Goal: Communication & Community: Ask a question

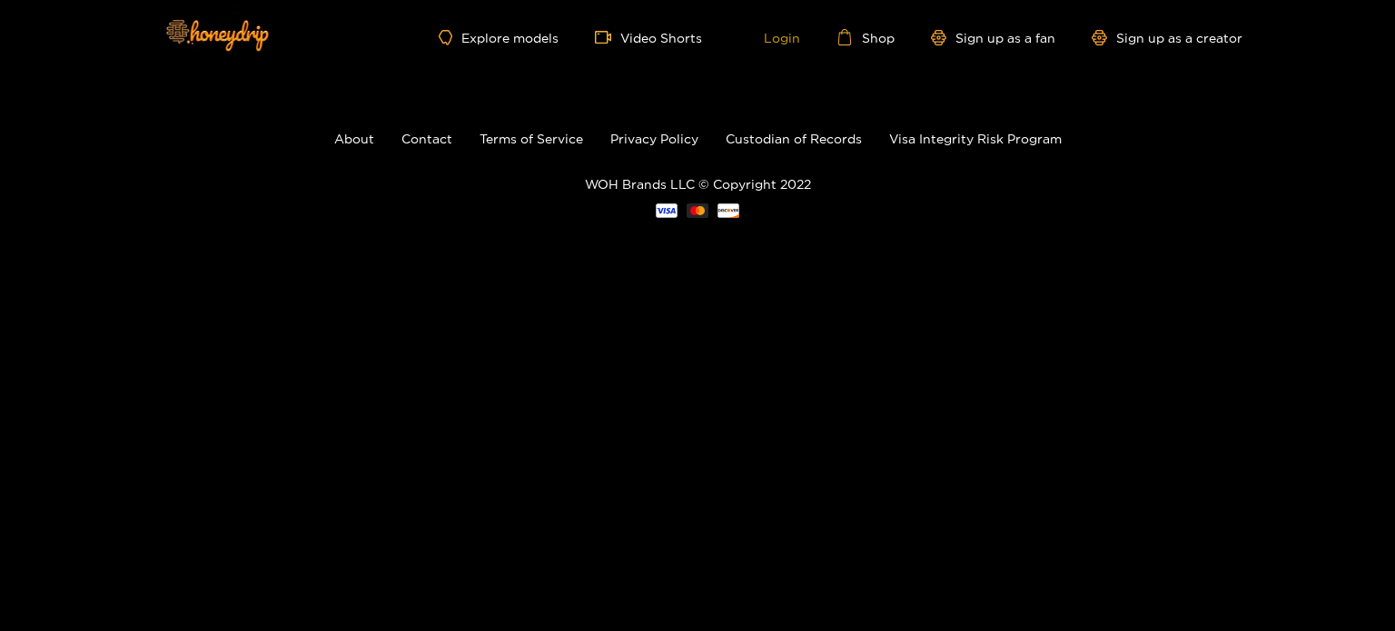
click at [784, 36] on link "Login" at bounding box center [769, 37] width 62 height 16
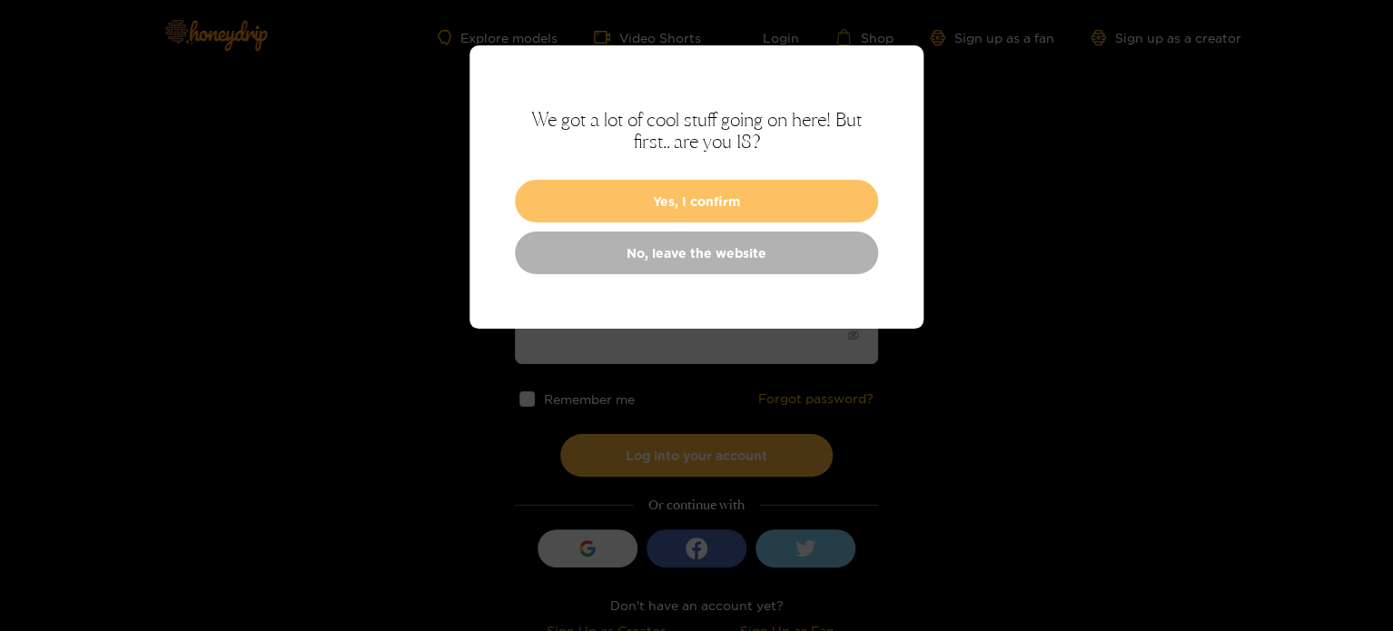
click at [712, 203] on button "Yes, I confirm" at bounding box center [696, 201] width 363 height 43
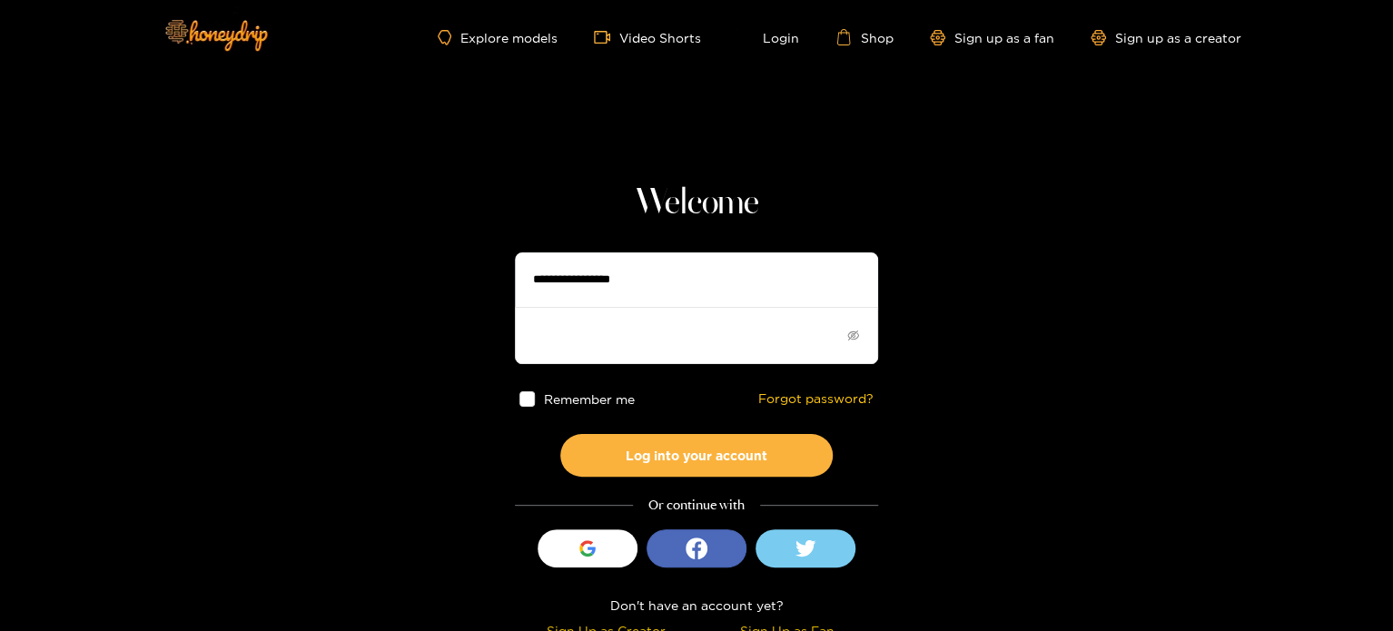
click at [617, 280] on input "text" at bounding box center [696, 279] width 363 height 54
type input "**********"
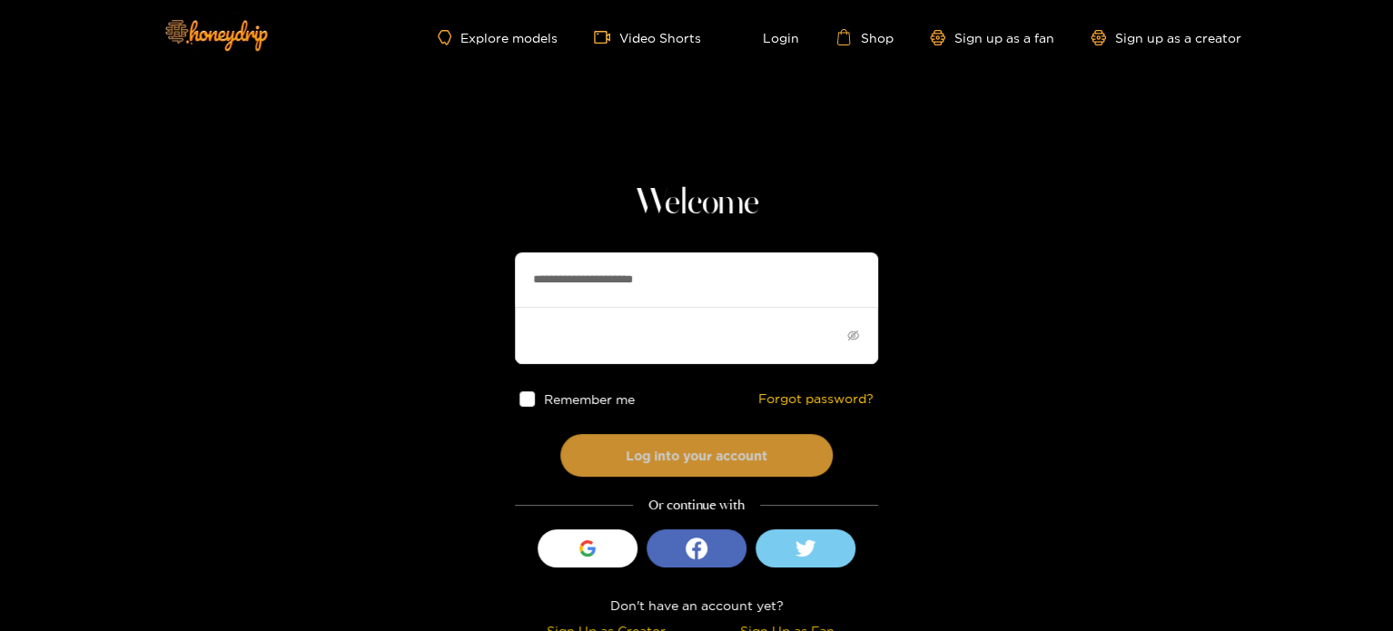
click at [698, 454] on button "Log into your account" at bounding box center [696, 455] width 272 height 43
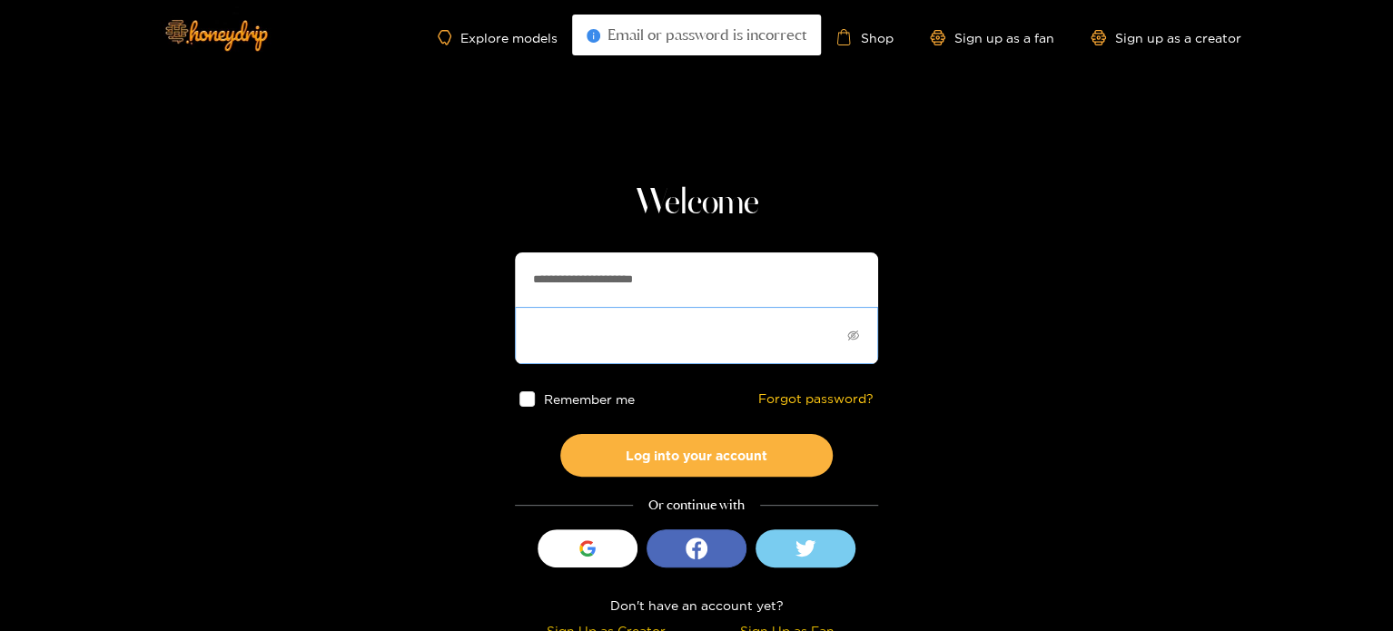
click at [670, 344] on span at bounding box center [696, 335] width 363 height 56
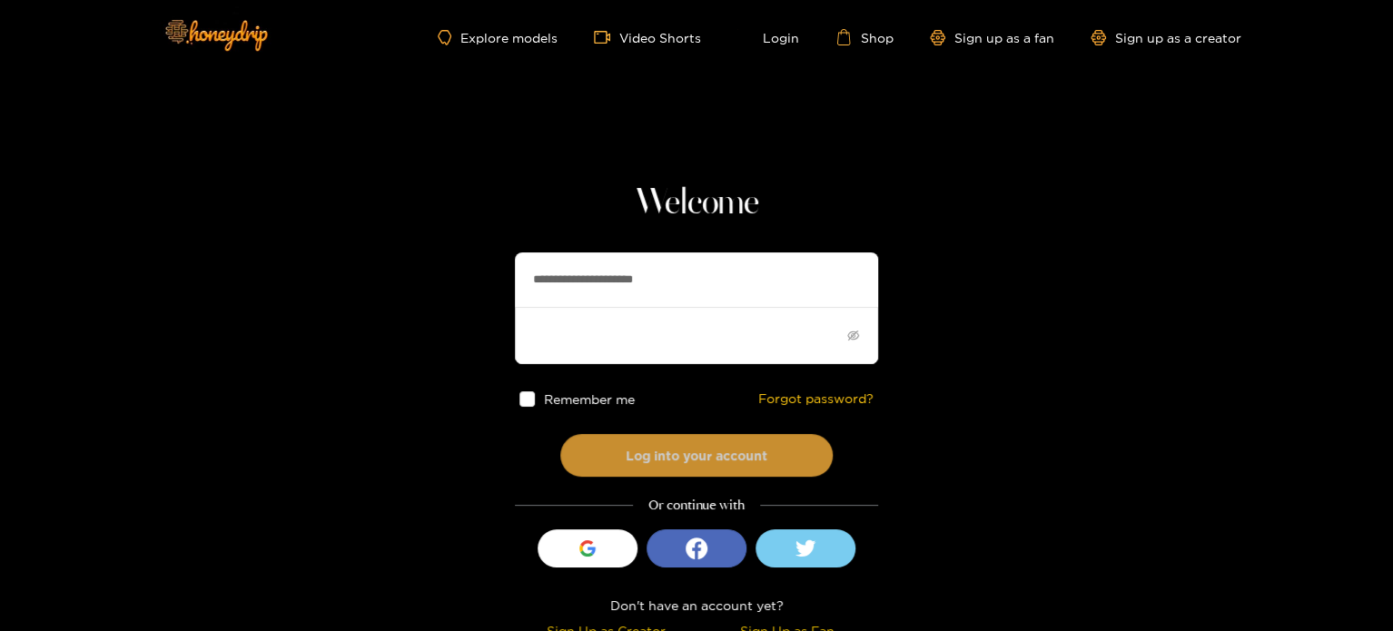
click at [666, 449] on button "Log into your account" at bounding box center [696, 455] width 272 height 43
click at [690, 449] on button "Log into your account" at bounding box center [696, 455] width 272 height 43
click at [704, 450] on button "Log into your account" at bounding box center [696, 455] width 272 height 43
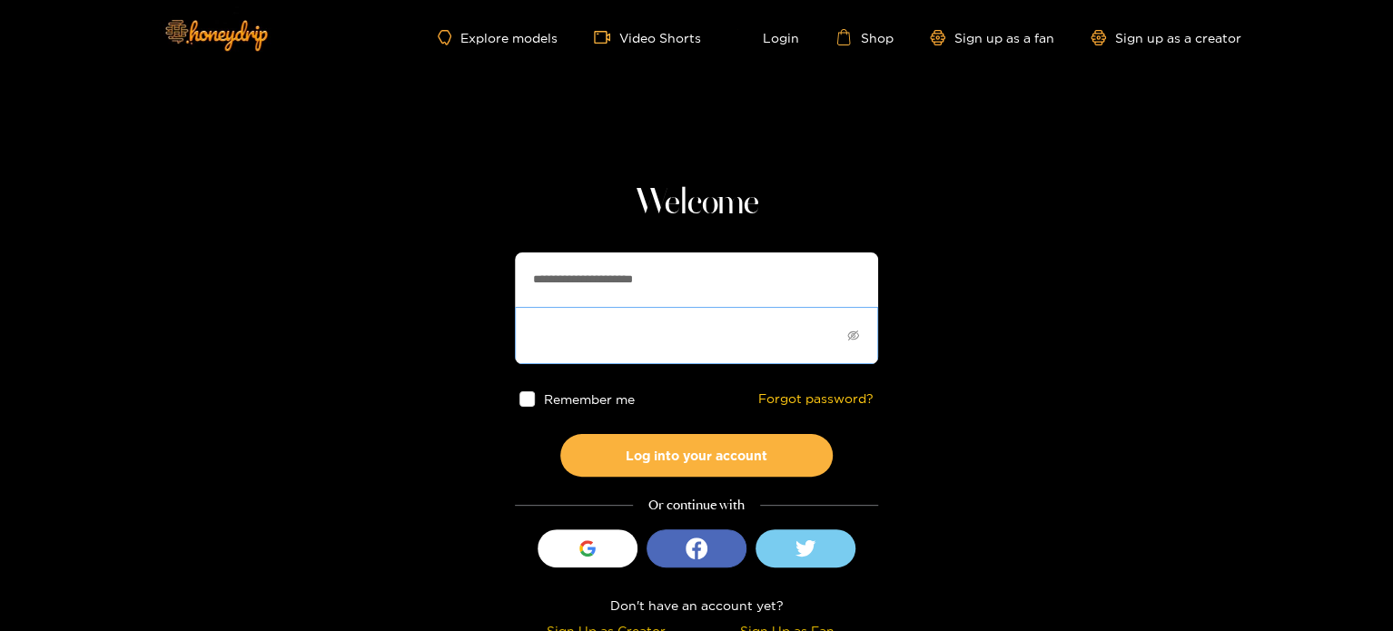
click at [675, 322] on span at bounding box center [696, 335] width 363 height 56
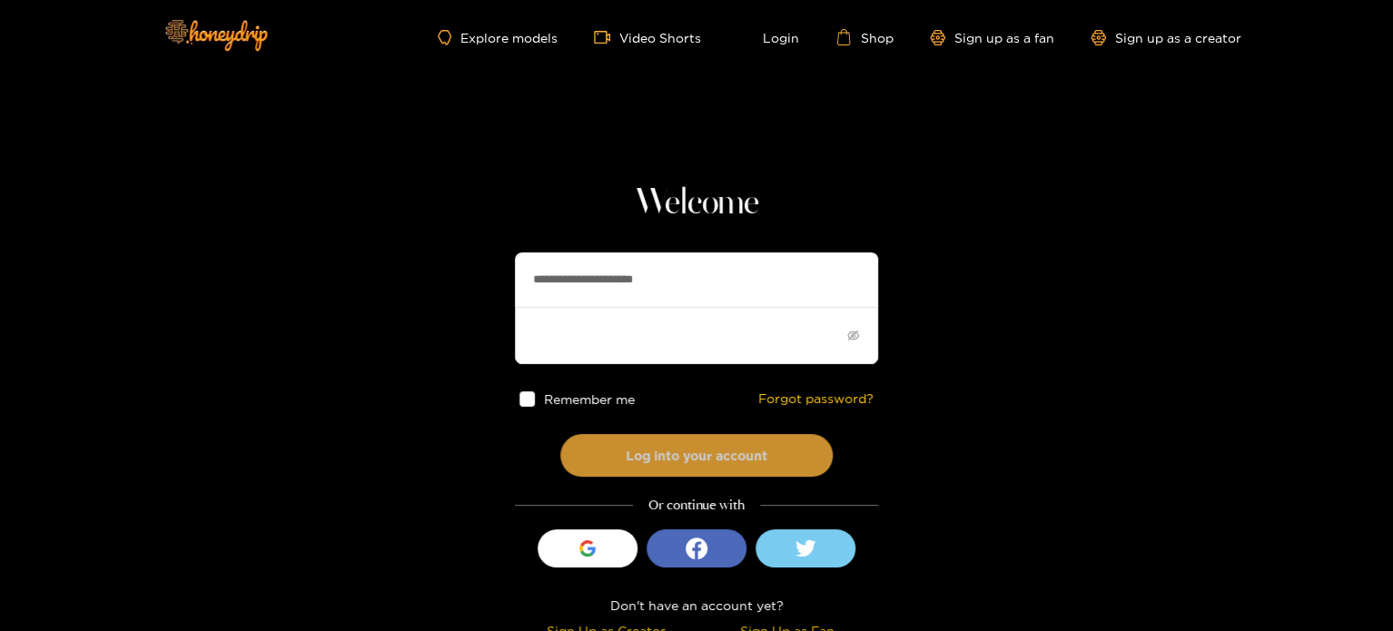
click at [701, 452] on button "Log into your account" at bounding box center [696, 455] width 272 height 43
click at [686, 445] on button "Log into your account" at bounding box center [696, 455] width 272 height 43
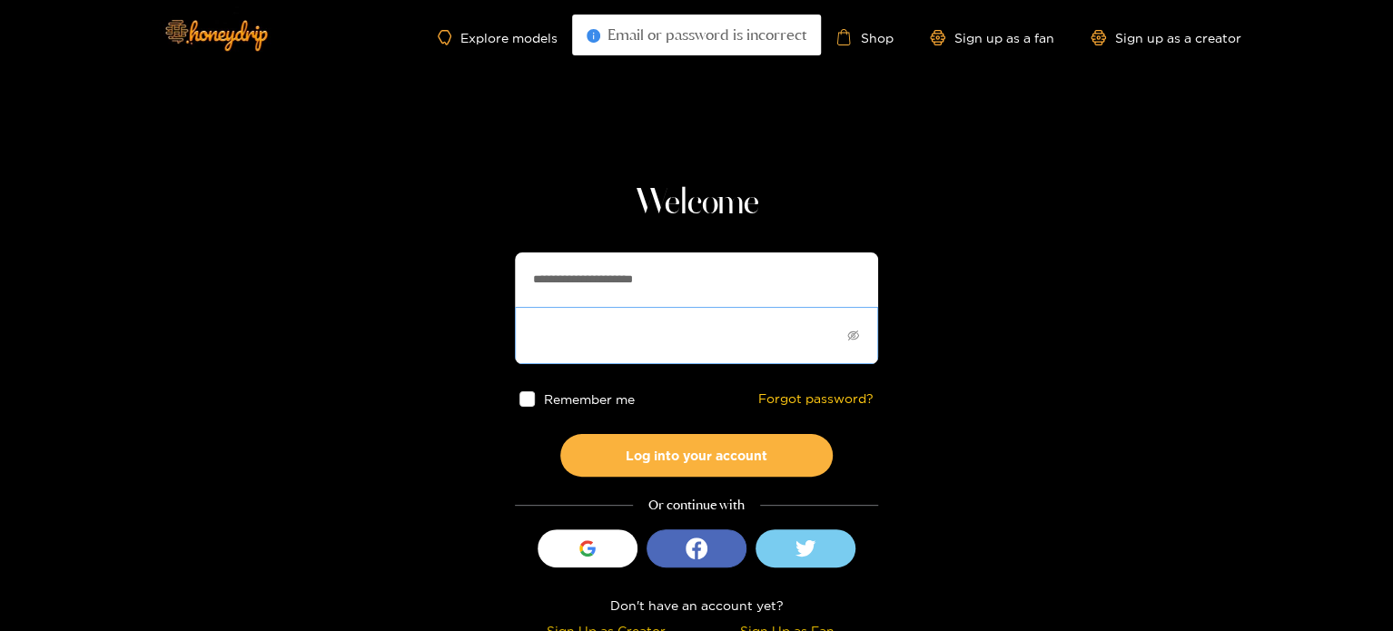
click at [652, 324] on span at bounding box center [696, 335] width 363 height 56
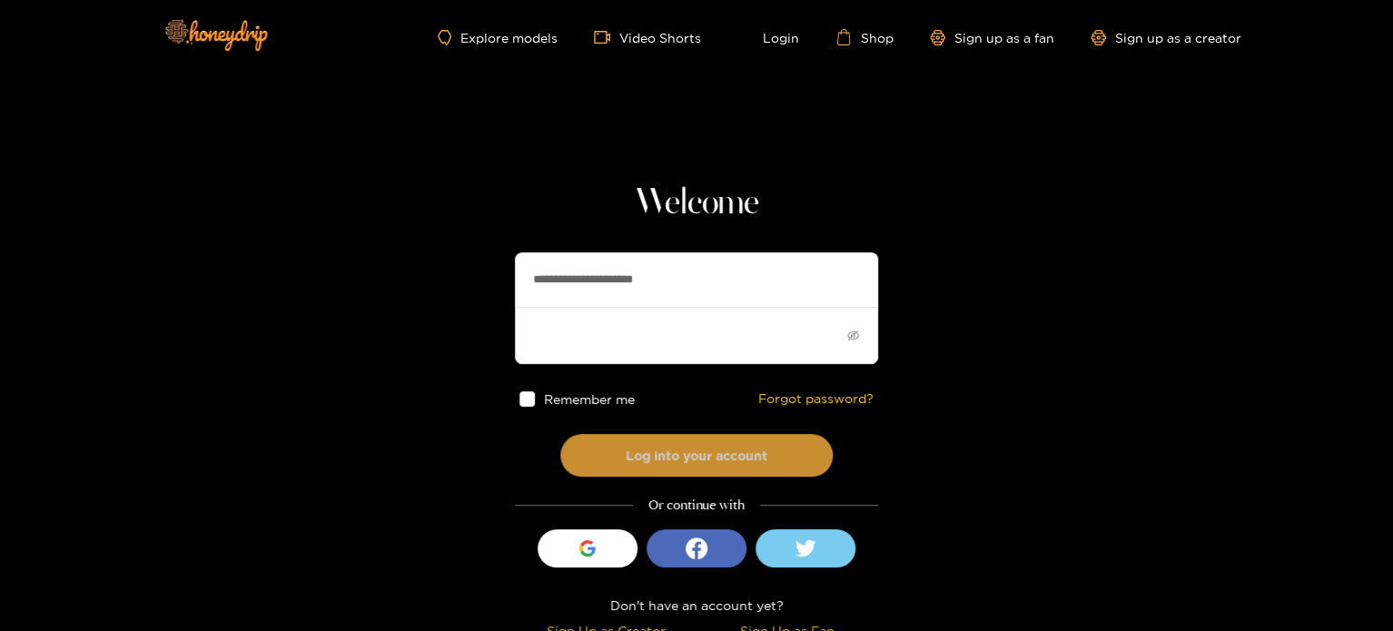
click at [708, 455] on button "Log into your account" at bounding box center [696, 455] width 272 height 43
click at [720, 447] on button "Log into your account" at bounding box center [696, 455] width 272 height 43
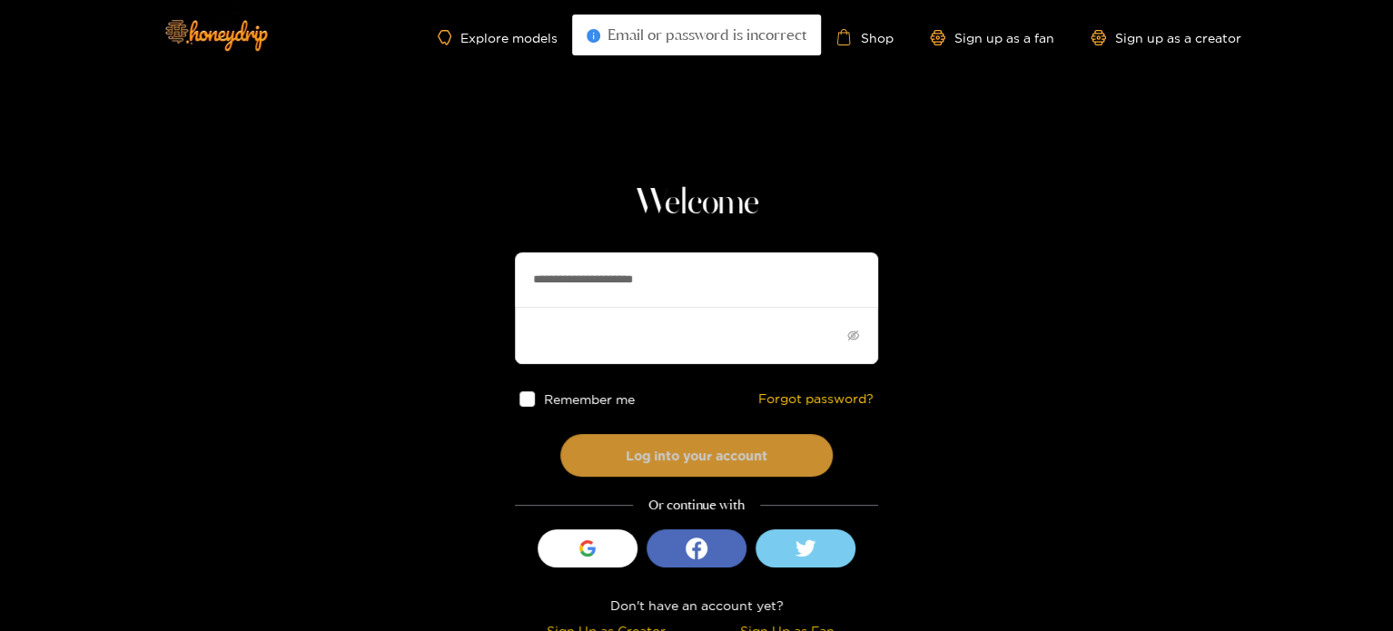
click at [707, 449] on button "Log into your account" at bounding box center [696, 455] width 272 height 43
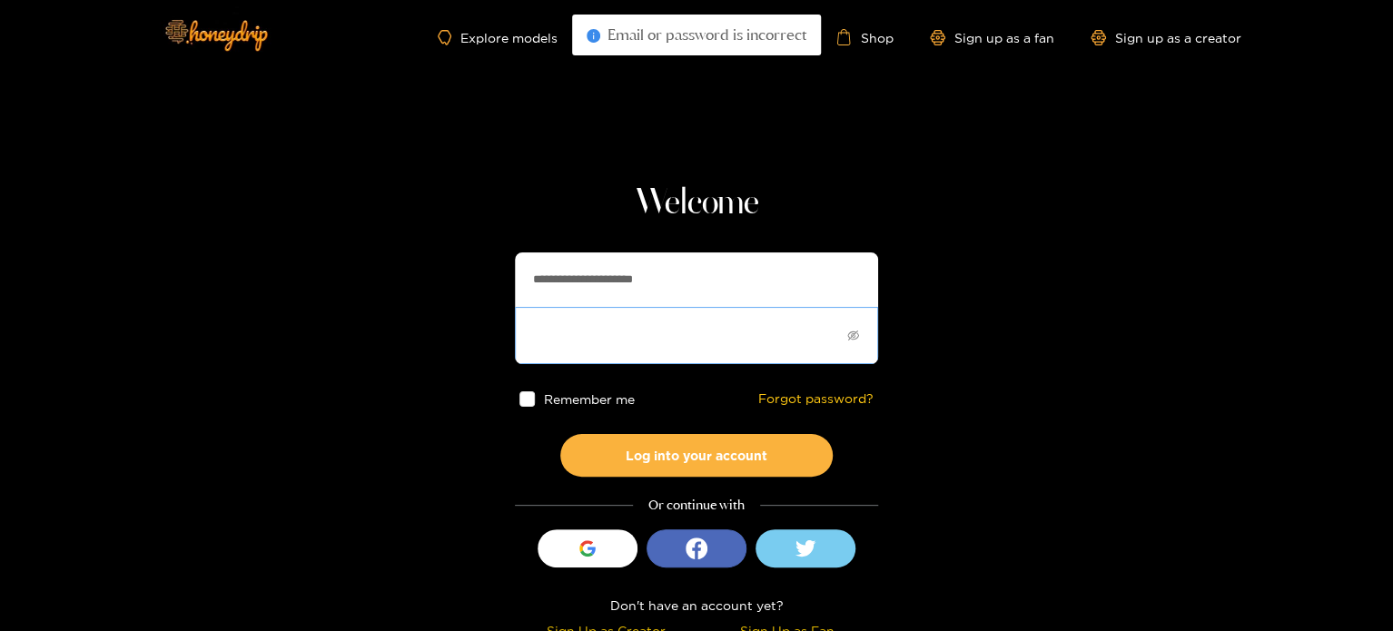
click at [617, 360] on span at bounding box center [696, 335] width 363 height 56
click at [825, 395] on link "Forgot password?" at bounding box center [815, 398] width 115 height 15
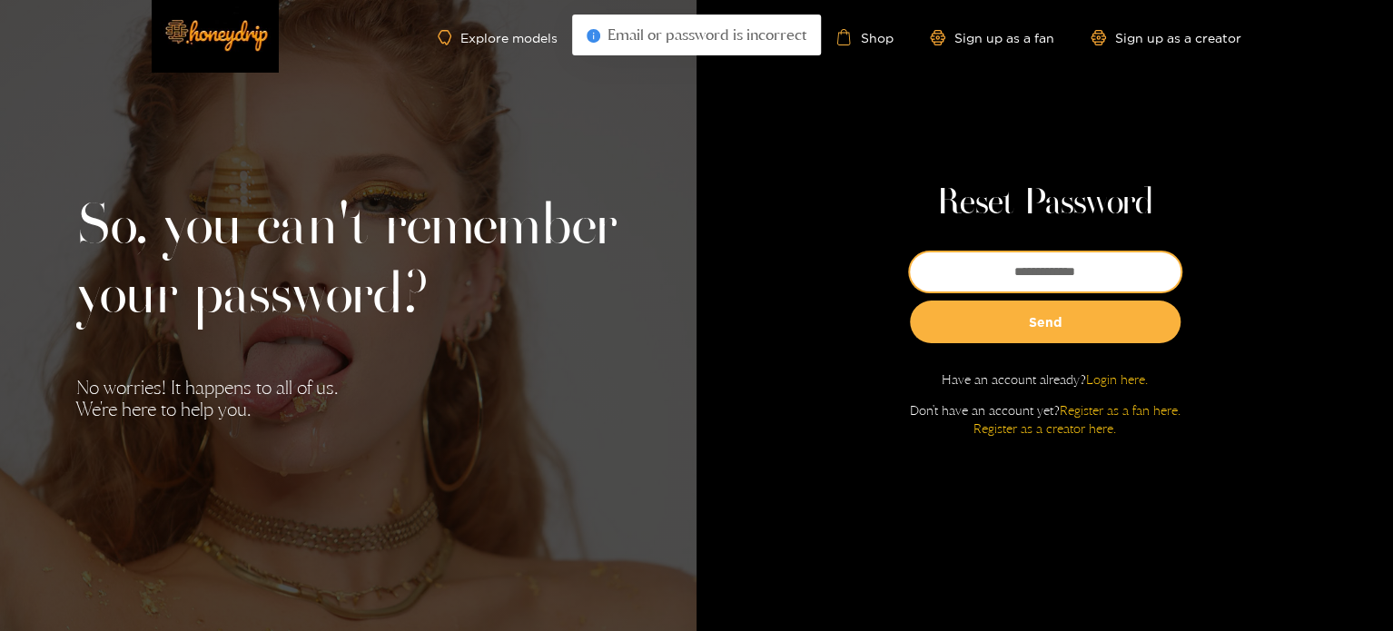
click at [1043, 265] on input "email" at bounding box center [1045, 271] width 271 height 39
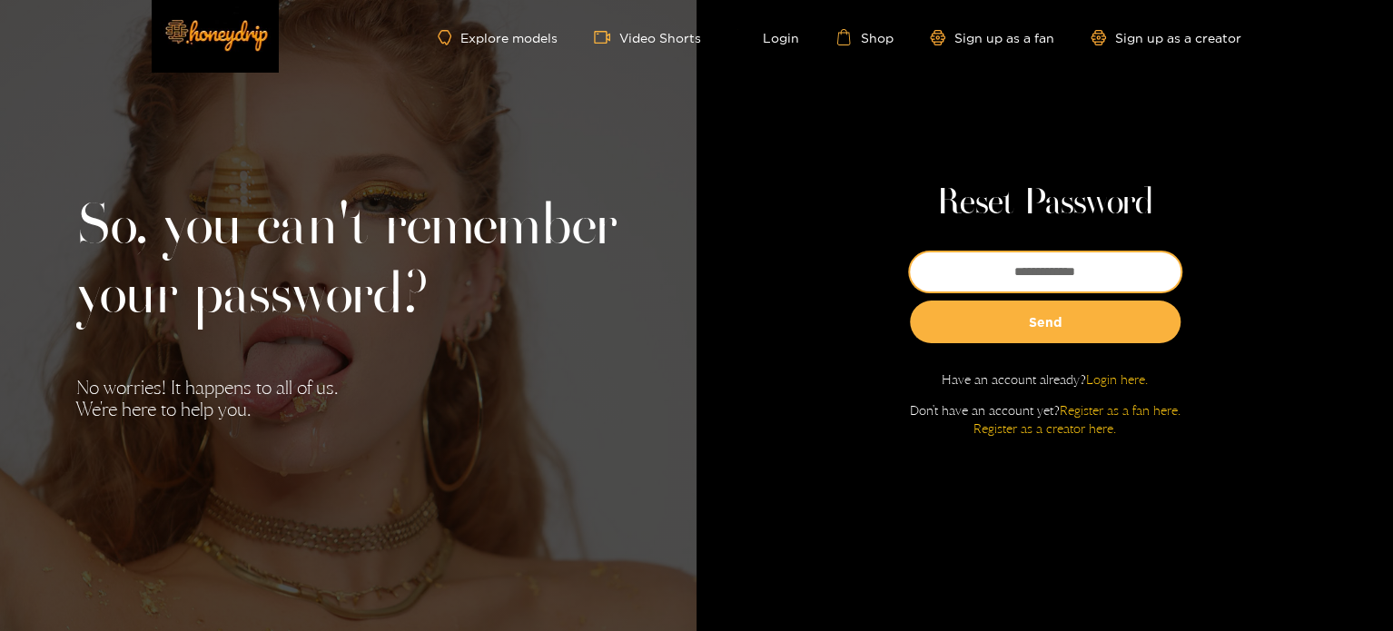
type input "**********"
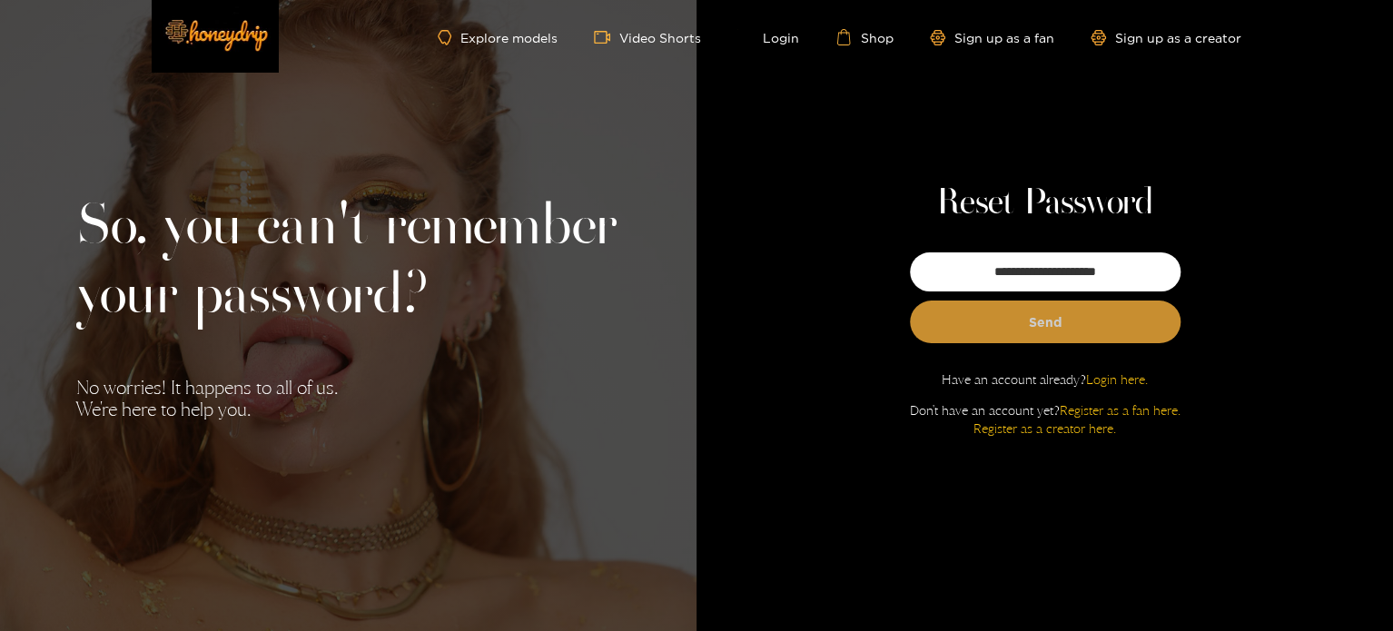
click at [1017, 325] on button "Send" at bounding box center [1045, 322] width 271 height 43
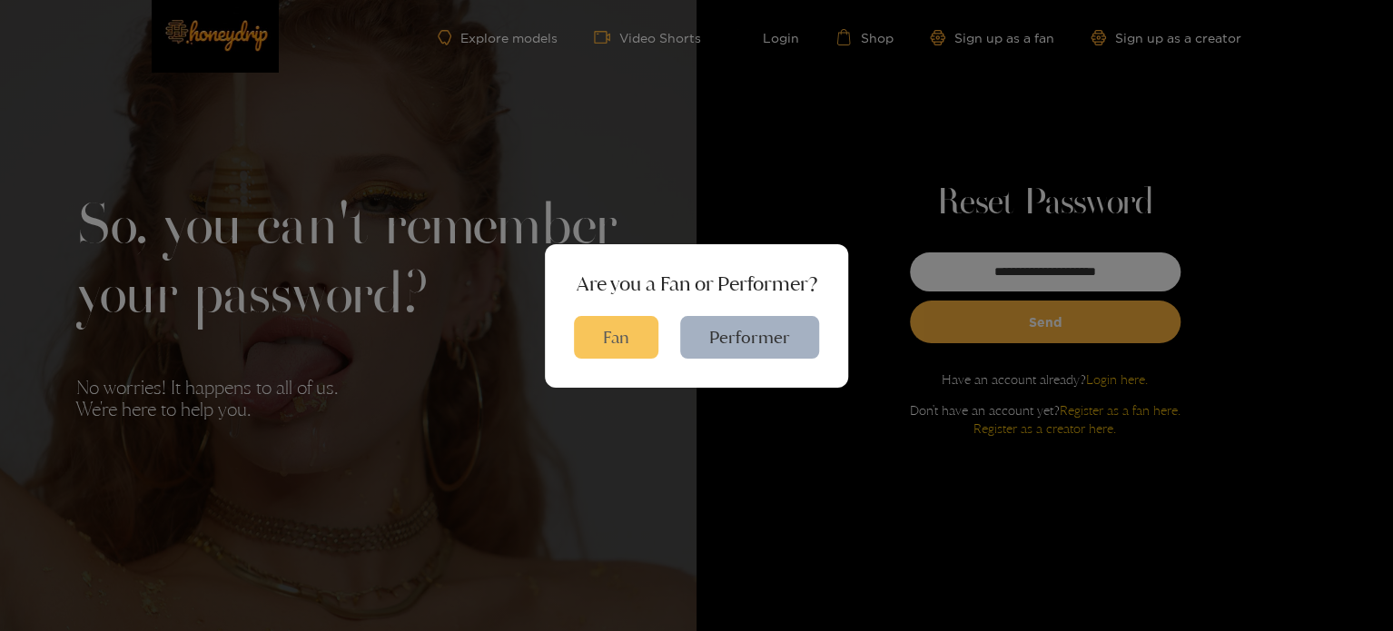
click at [612, 337] on button "Fan" at bounding box center [616, 337] width 84 height 43
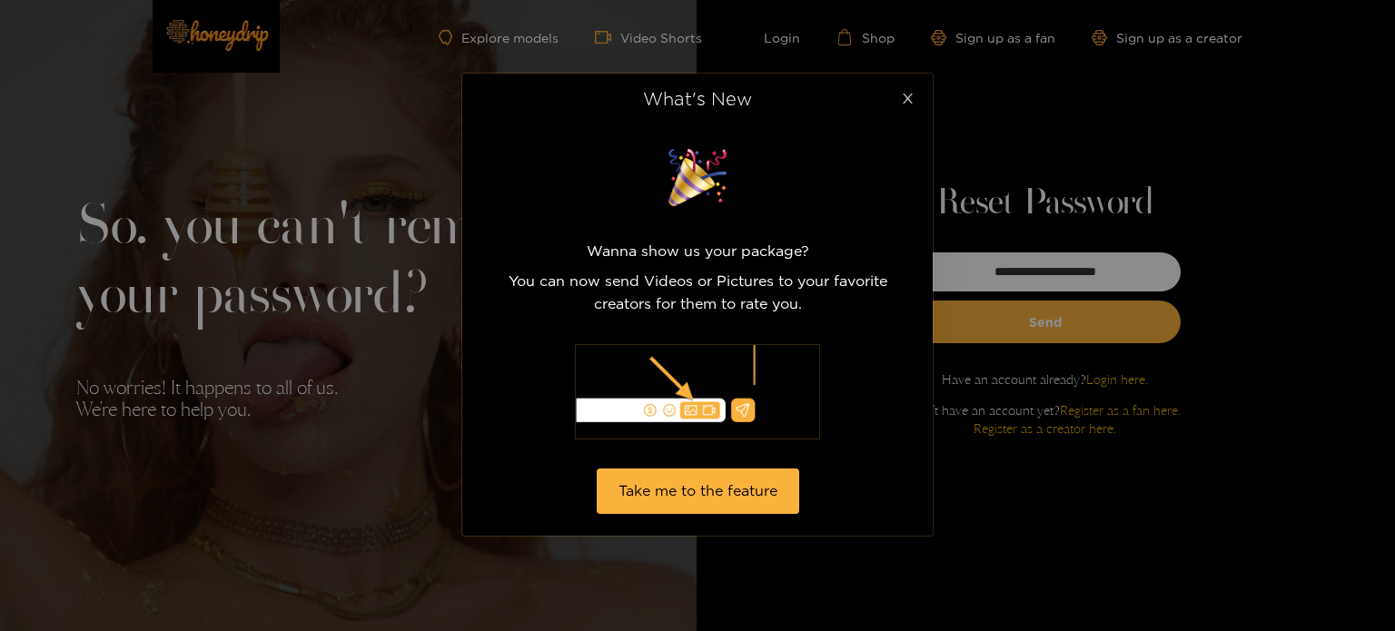
click at [899, 107] on span "Close" at bounding box center [907, 99] width 51 height 51
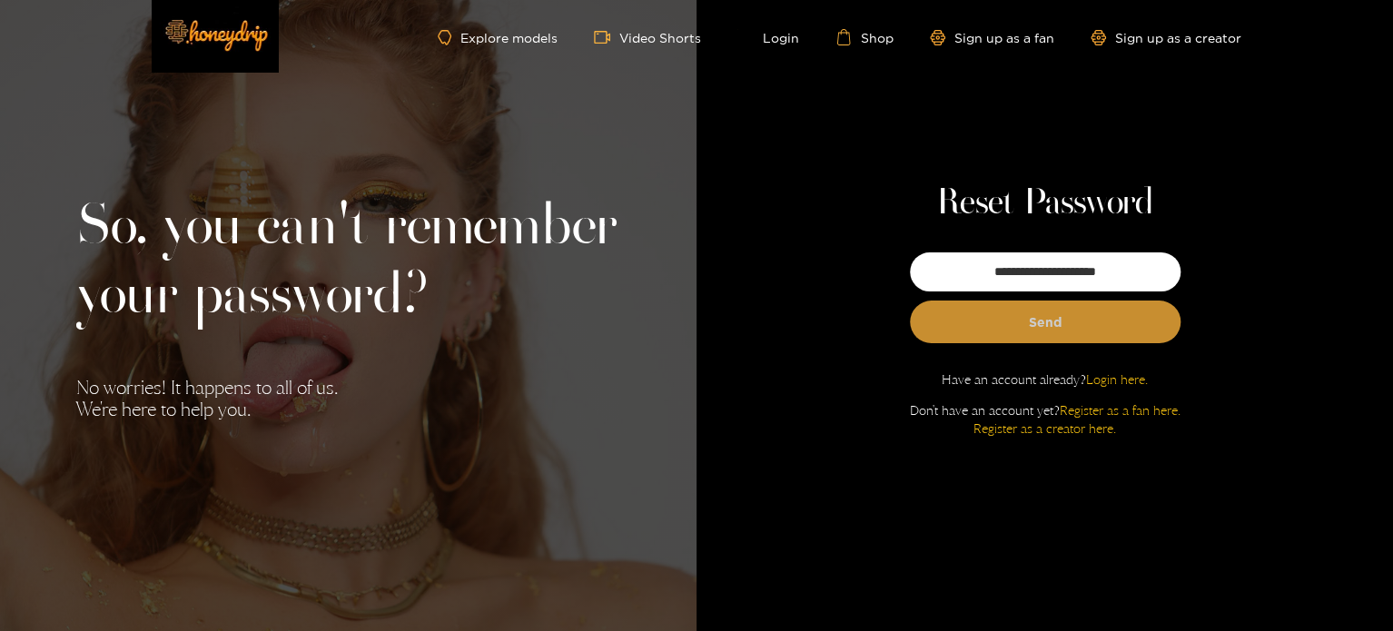
click at [1052, 320] on button "Send" at bounding box center [1045, 322] width 271 height 43
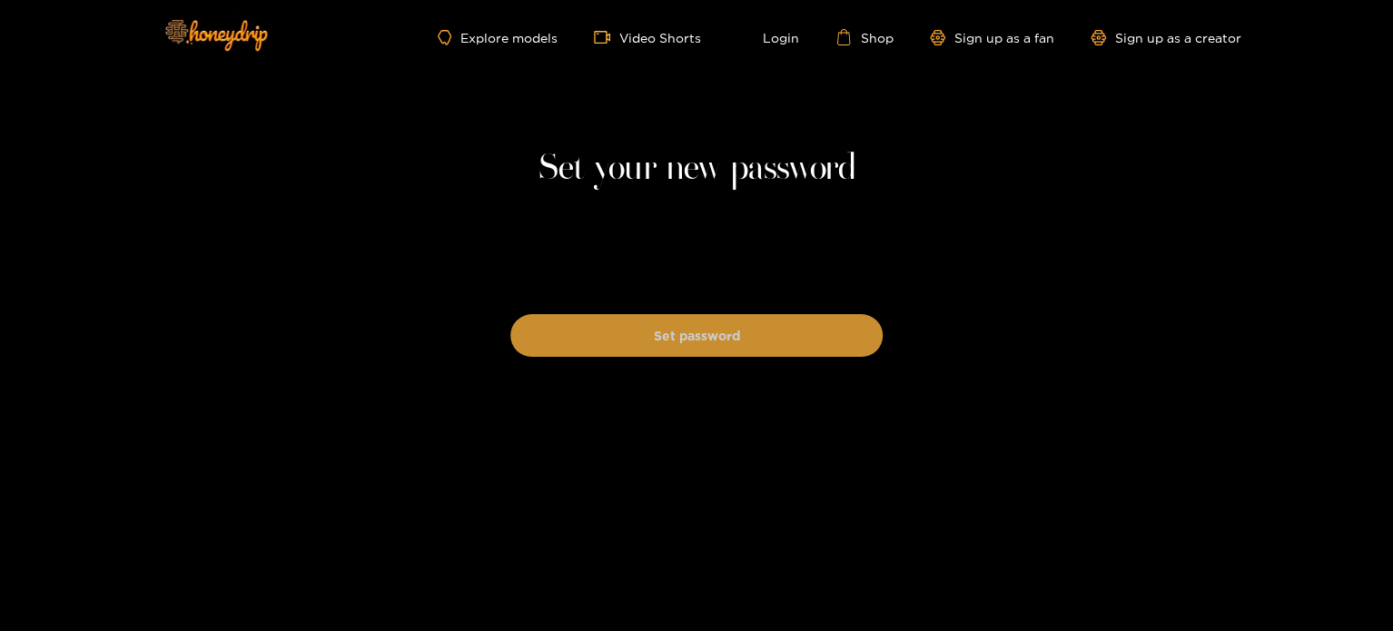
click at [726, 333] on button "Set password" at bounding box center [696, 335] width 372 height 43
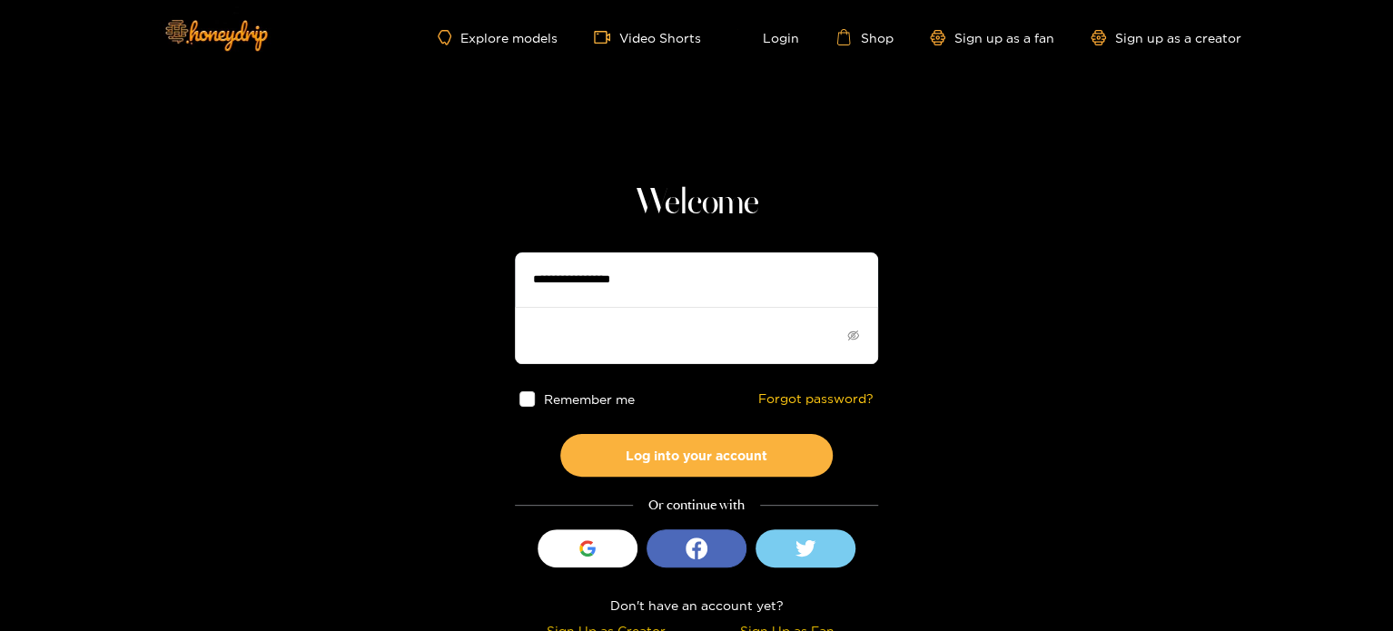
click at [610, 290] on input "text" at bounding box center [696, 279] width 363 height 54
type input "**********"
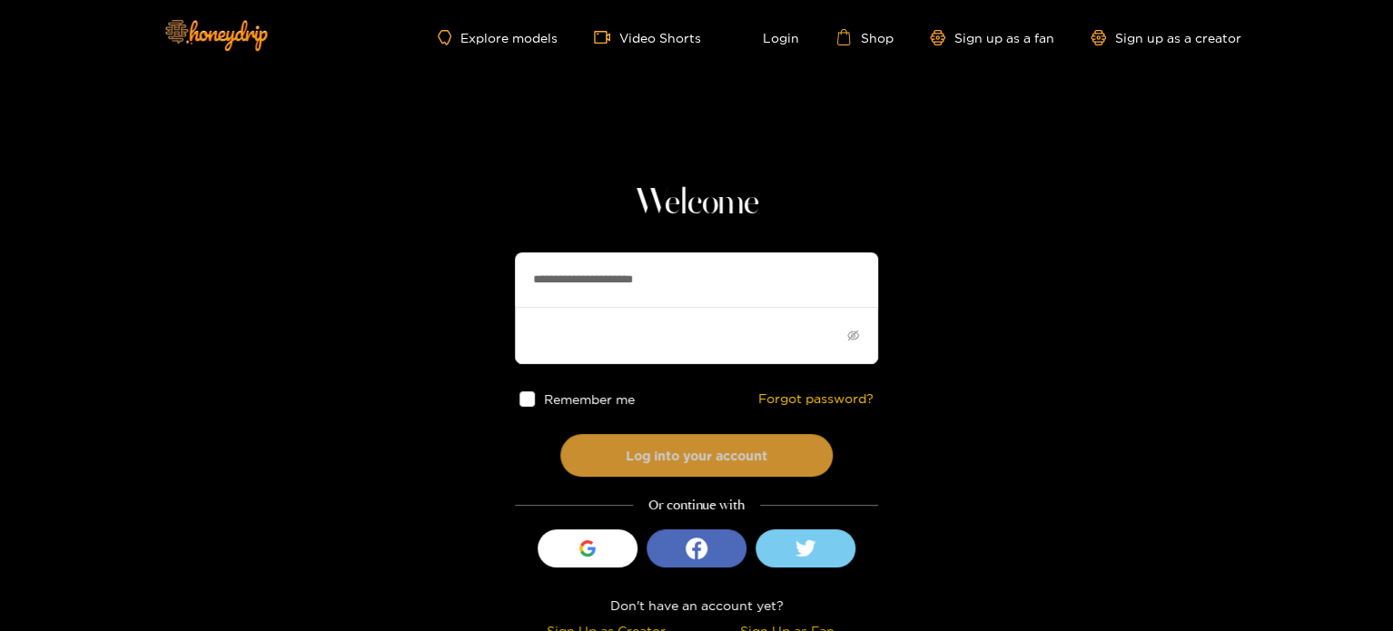
click at [687, 448] on button "Log into your account" at bounding box center [696, 455] width 272 height 43
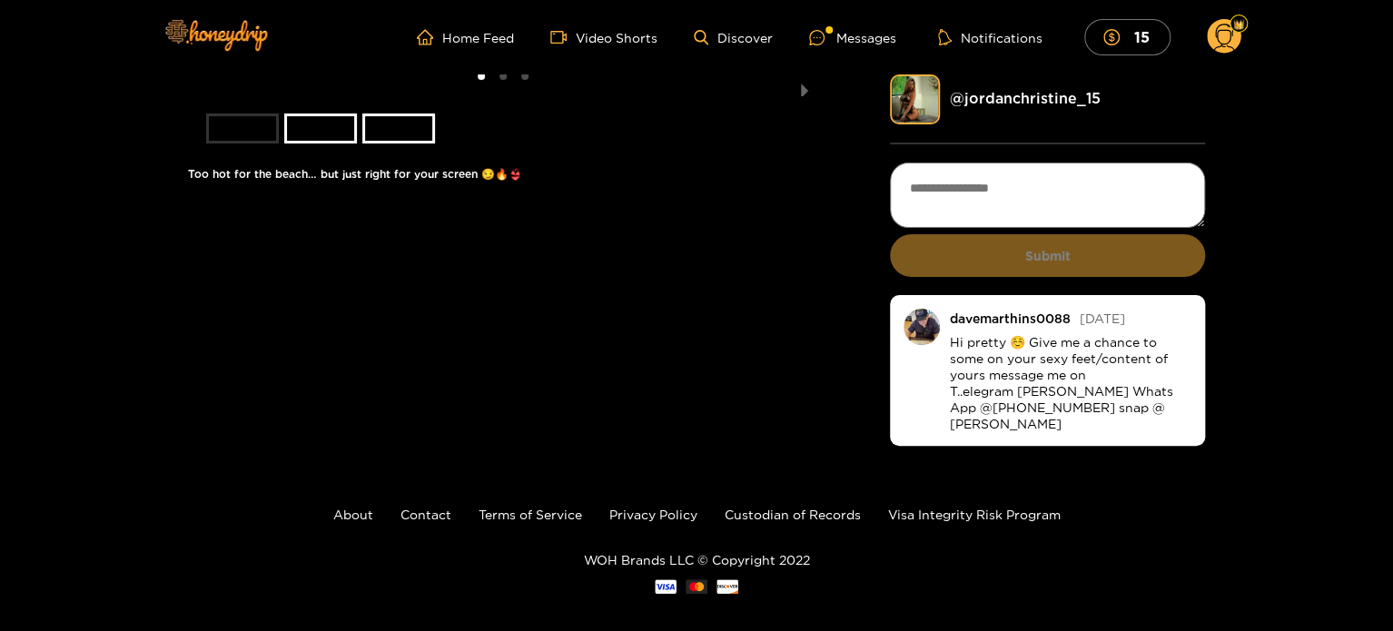
click at [1220, 35] on circle at bounding box center [1224, 36] width 35 height 35
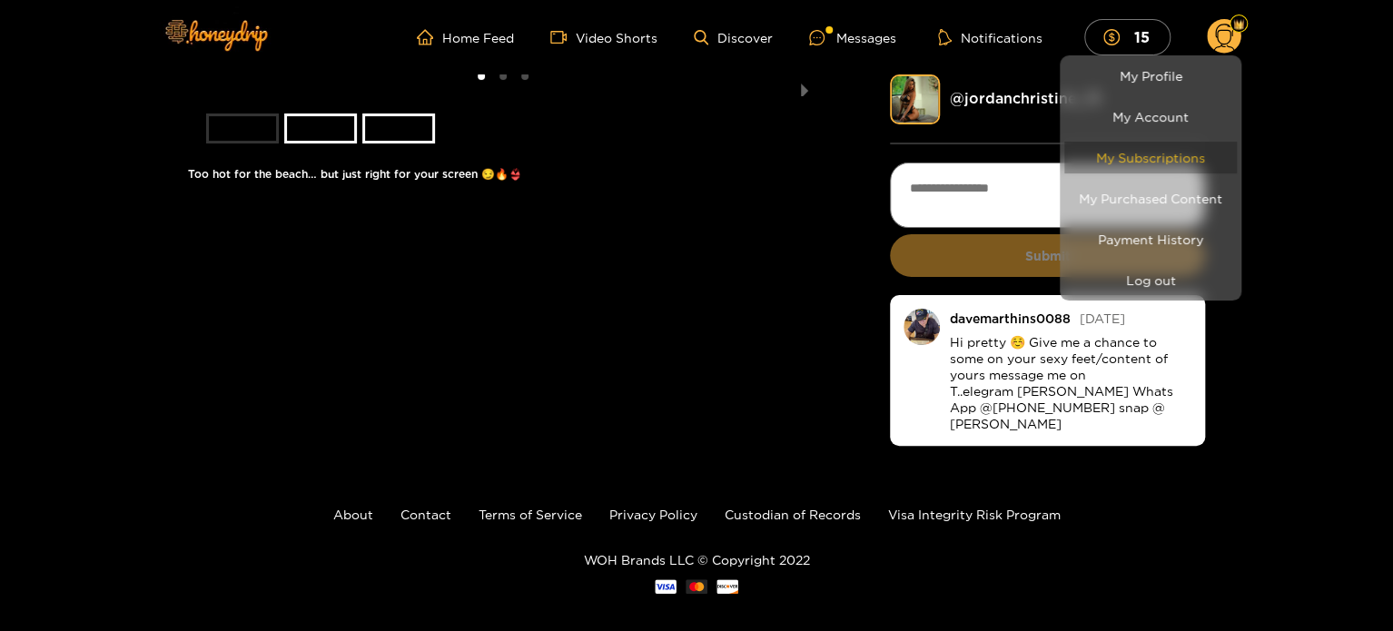
click at [1159, 153] on link "My Subscriptions" at bounding box center [1150, 158] width 173 height 32
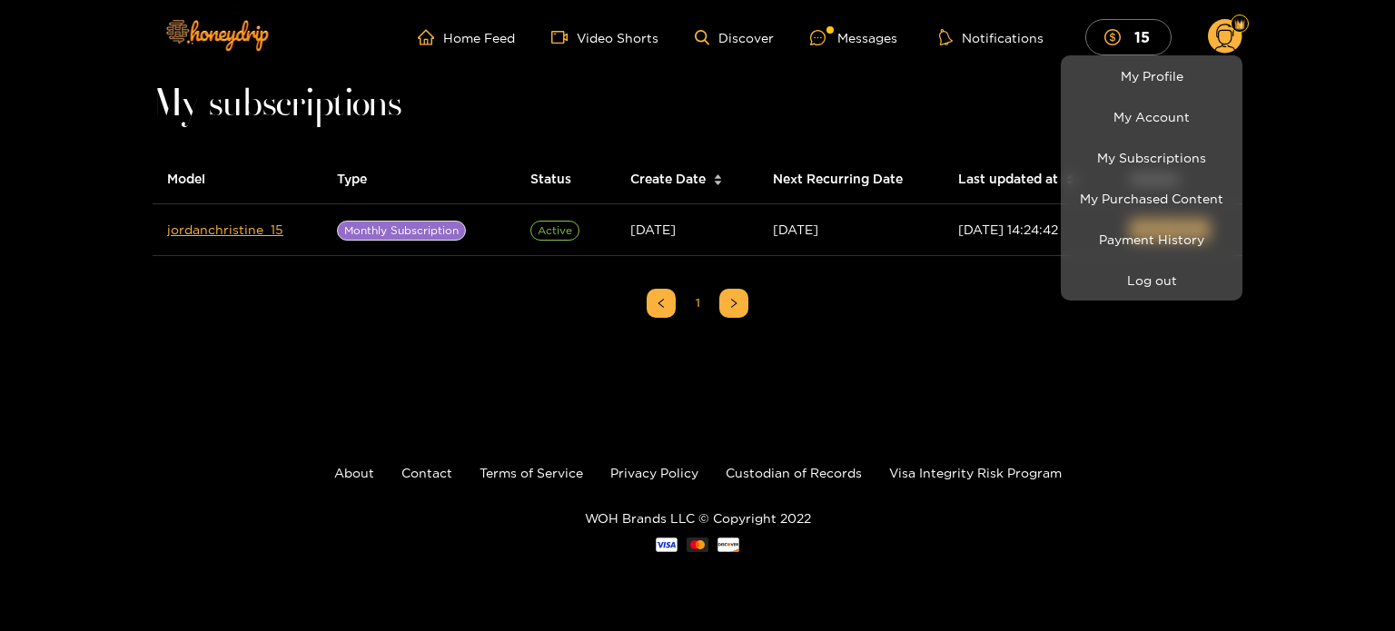
click at [1016, 349] on div at bounding box center [697, 315] width 1395 height 631
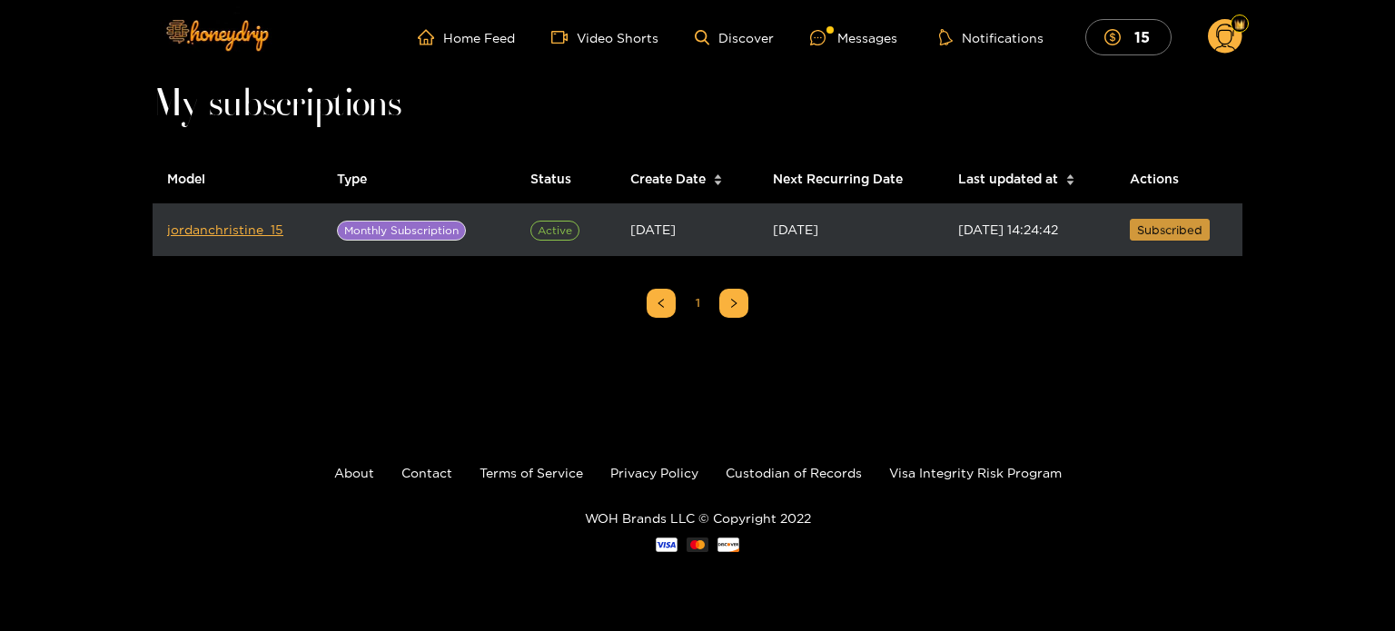
click at [1152, 226] on span "Subscribed" at bounding box center [1169, 230] width 65 height 18
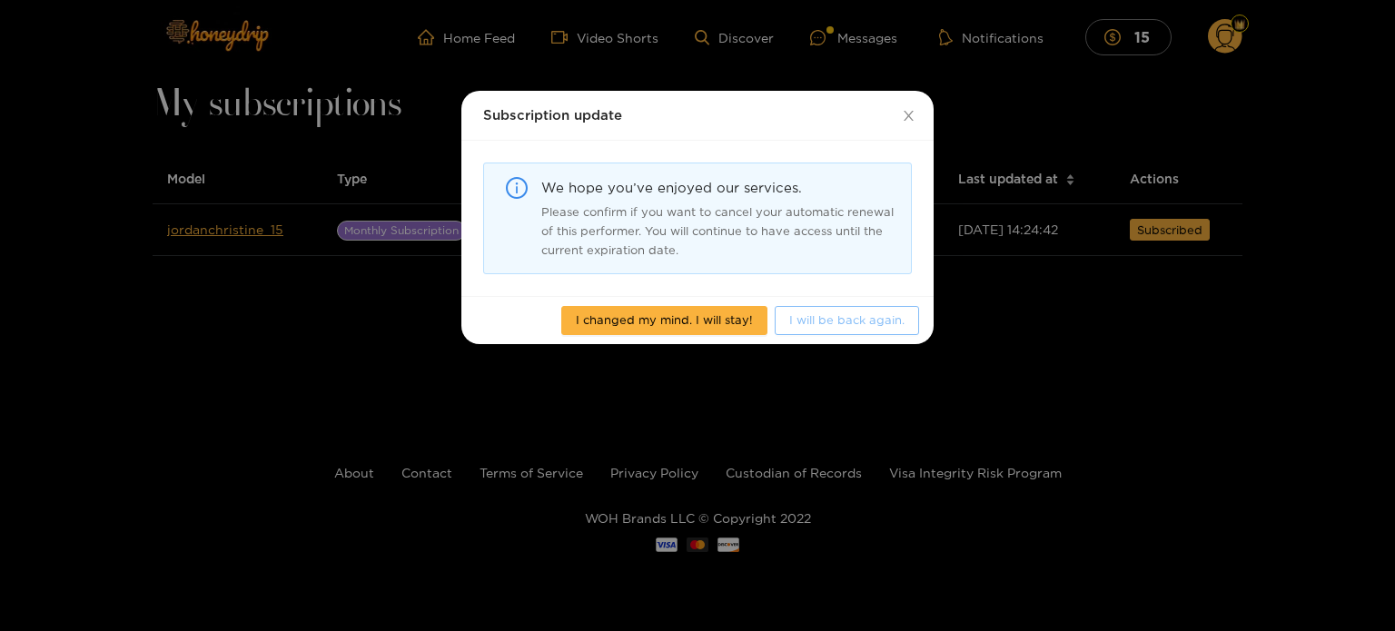
click at [835, 319] on span "I will be back again." at bounding box center [846, 320] width 115 height 18
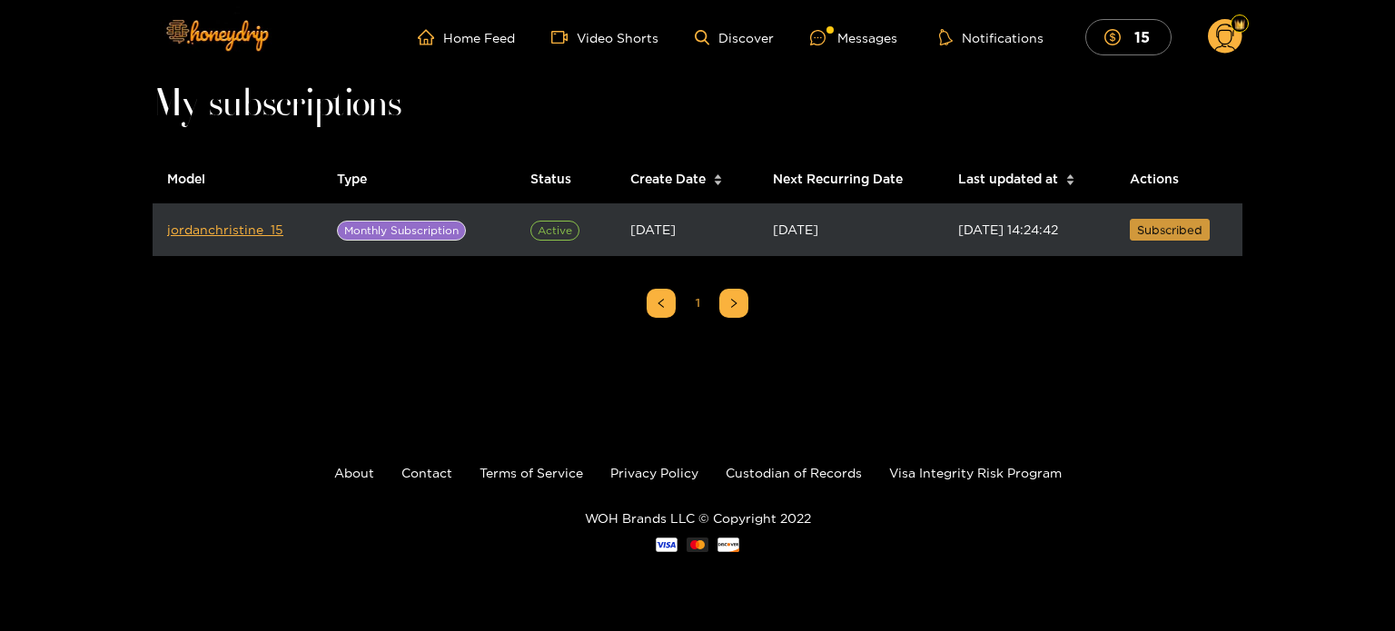
click at [1168, 232] on span "Subscribed" at bounding box center [1169, 230] width 65 height 18
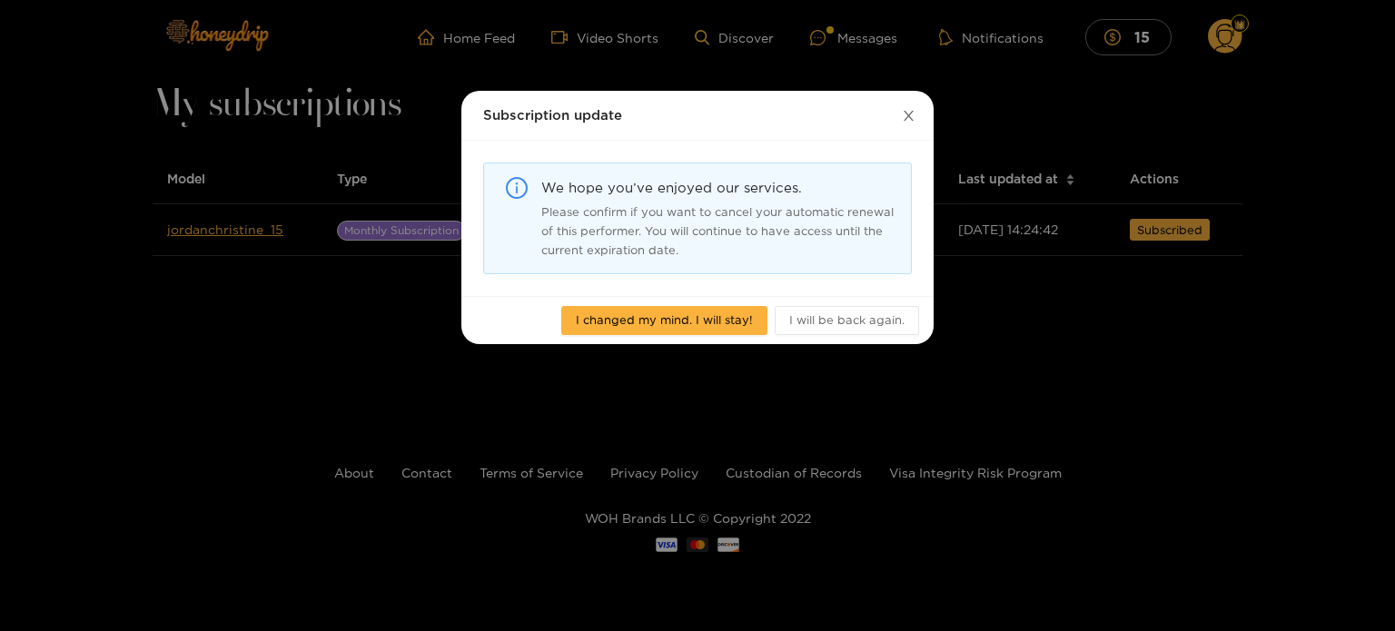
click at [908, 117] on icon "close" at bounding box center [909, 116] width 10 height 10
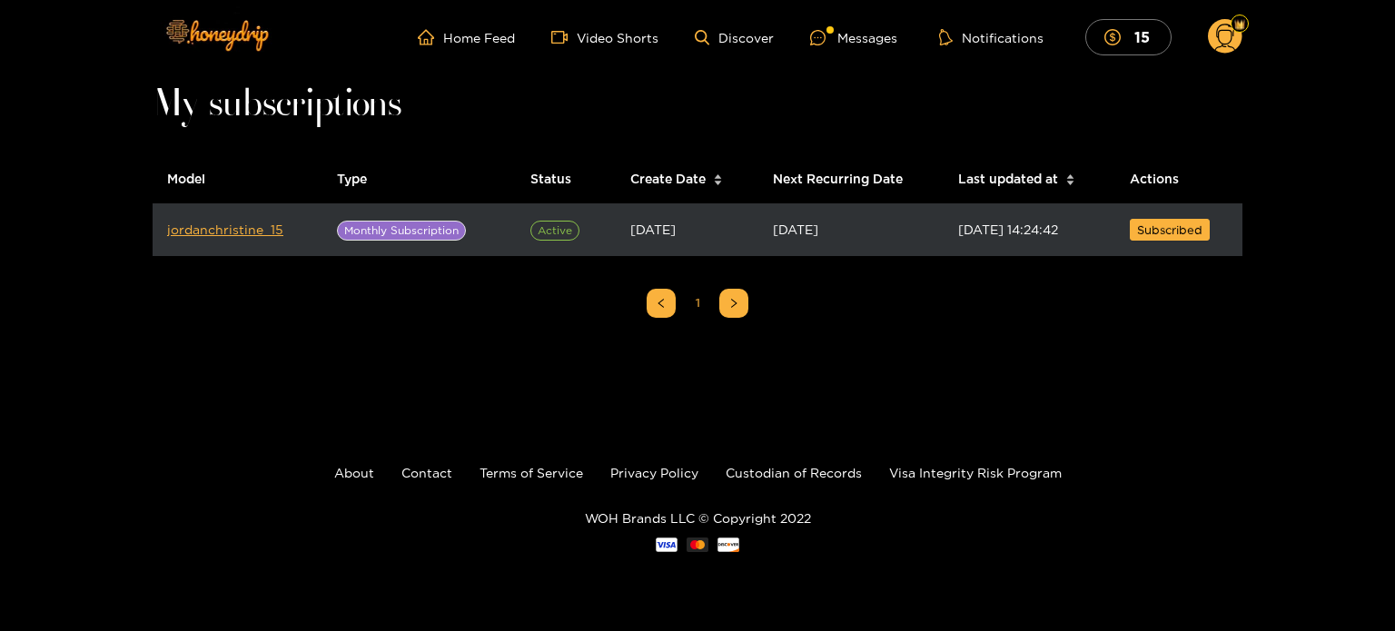
click at [544, 228] on span "Active" at bounding box center [554, 231] width 49 height 20
click at [400, 232] on span "Monthly Subscription" at bounding box center [401, 231] width 129 height 20
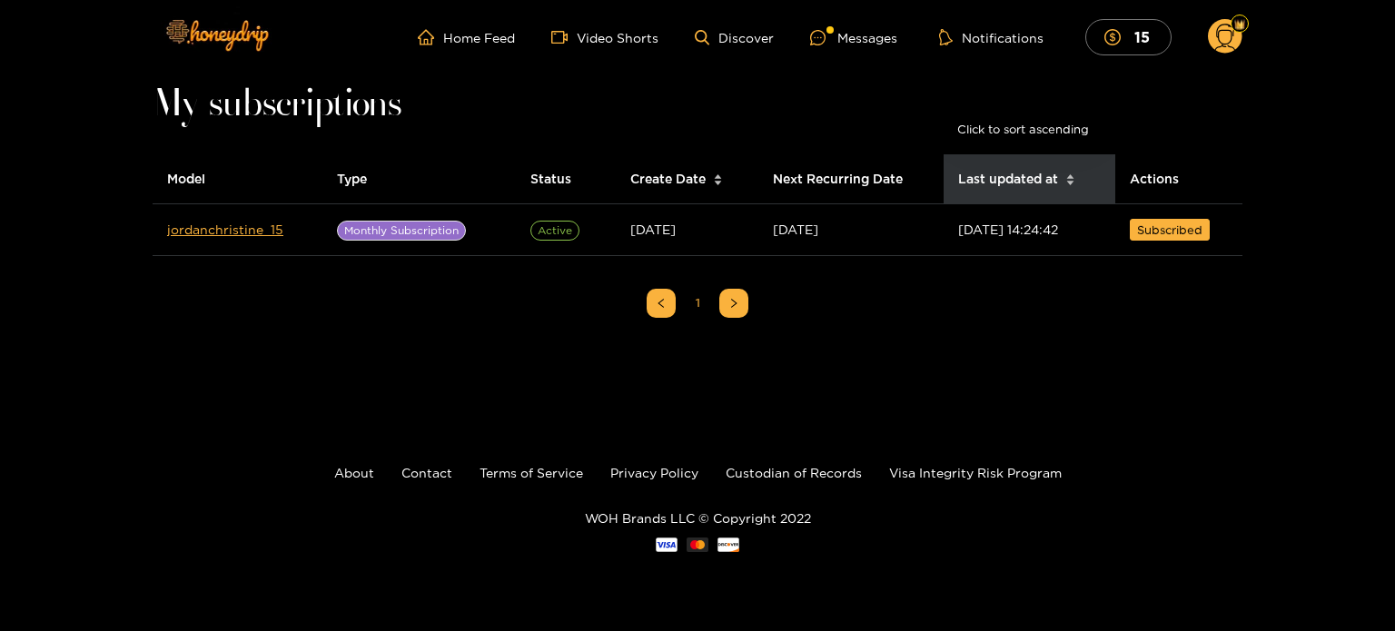
click at [1067, 177] on icon "caret-up" at bounding box center [1070, 176] width 7 height 5
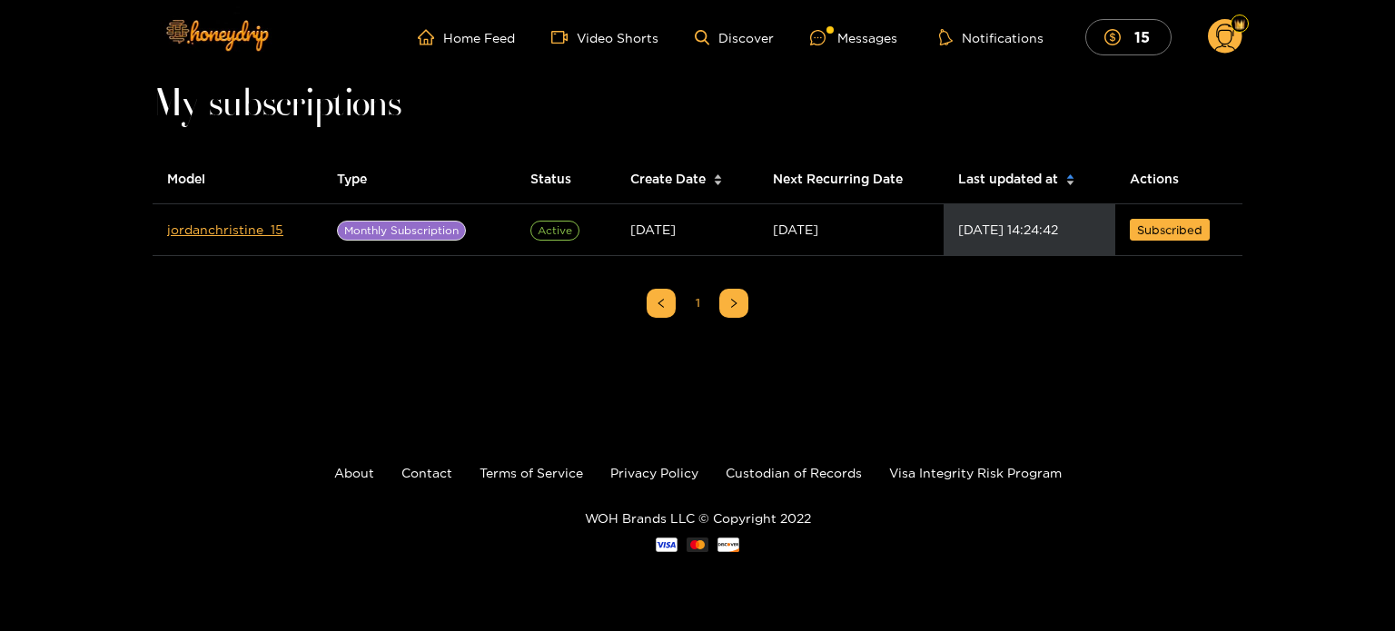
click at [1097, 306] on ul "1" at bounding box center [698, 303] width 1090 height 65
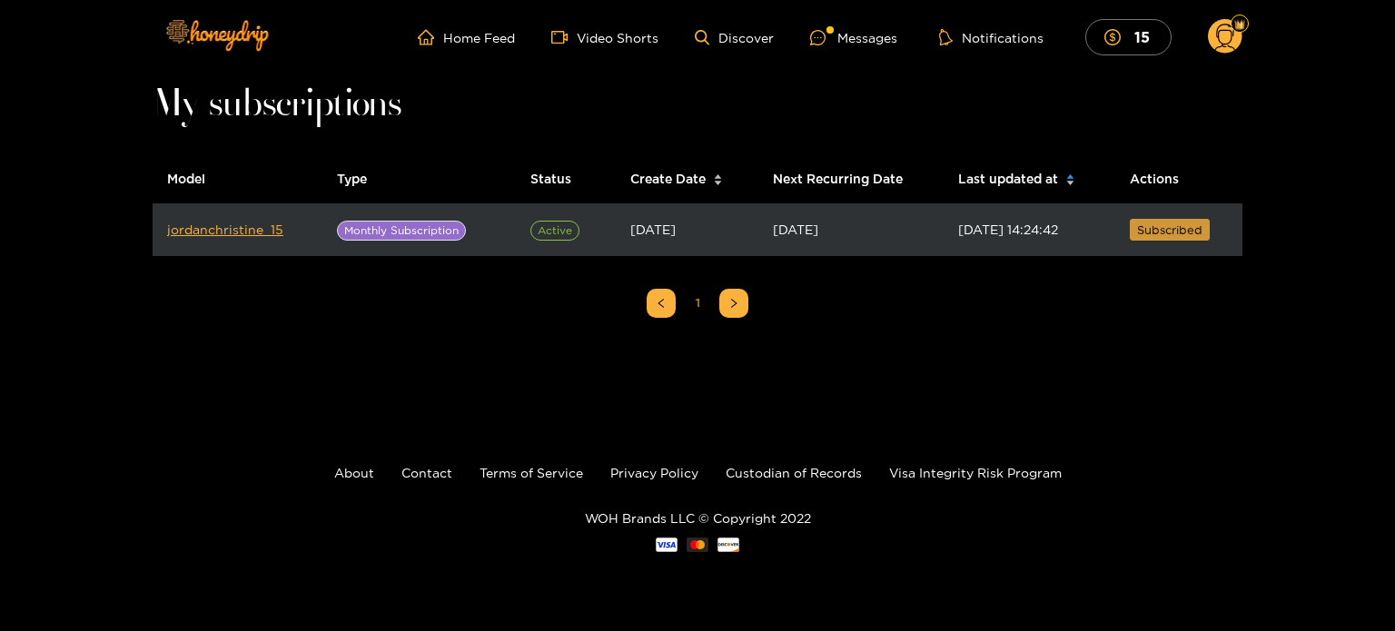
click at [1147, 226] on span "Subscribed" at bounding box center [1169, 230] width 65 height 18
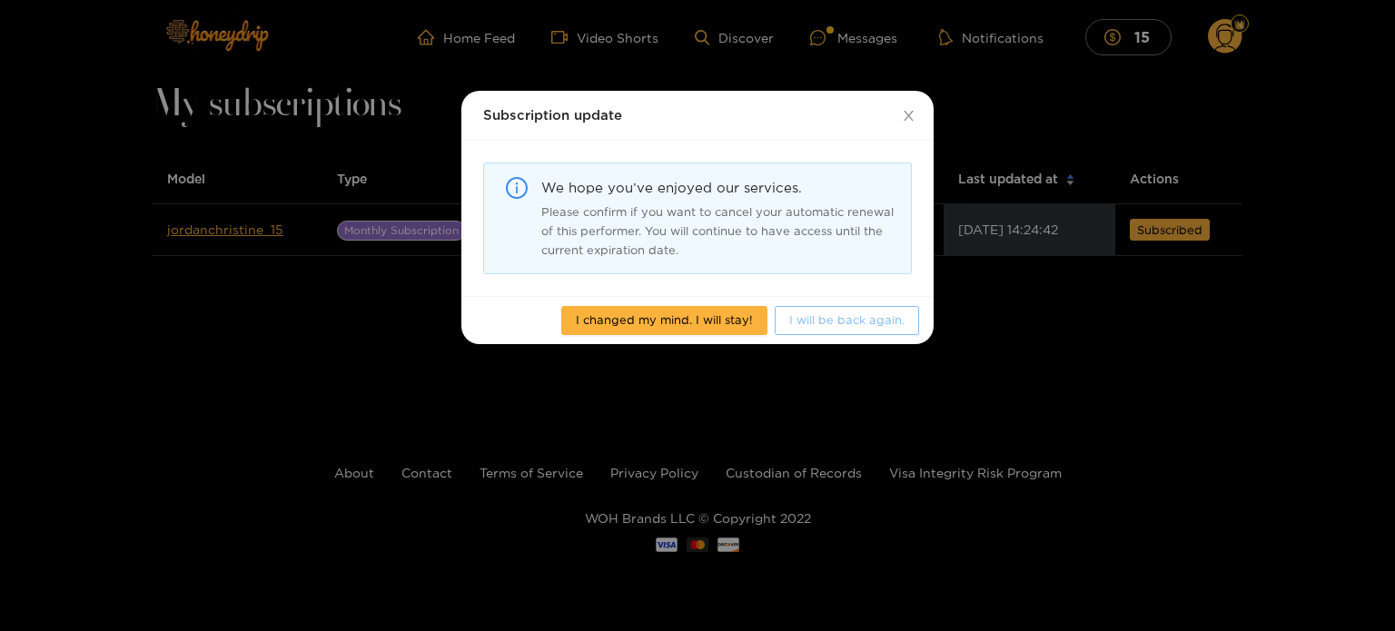
click at [843, 319] on span "I will be back again." at bounding box center [846, 320] width 115 height 18
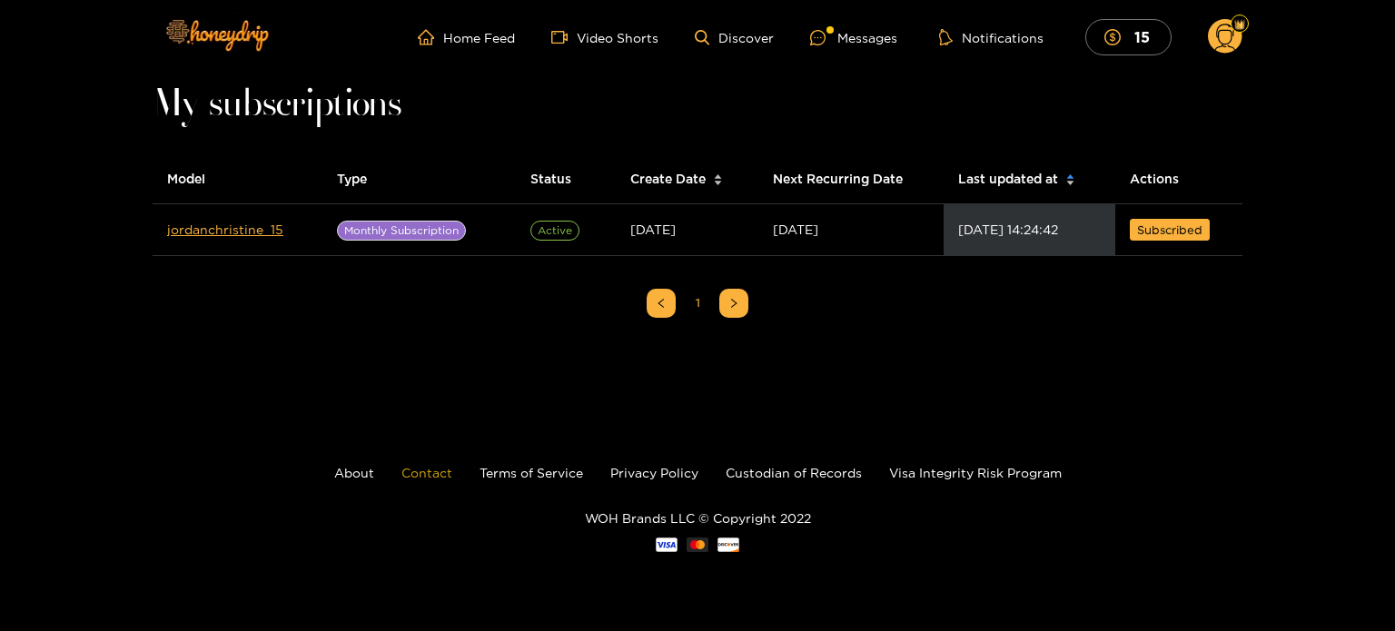
click at [428, 475] on link "Contact" at bounding box center [426, 473] width 51 height 14
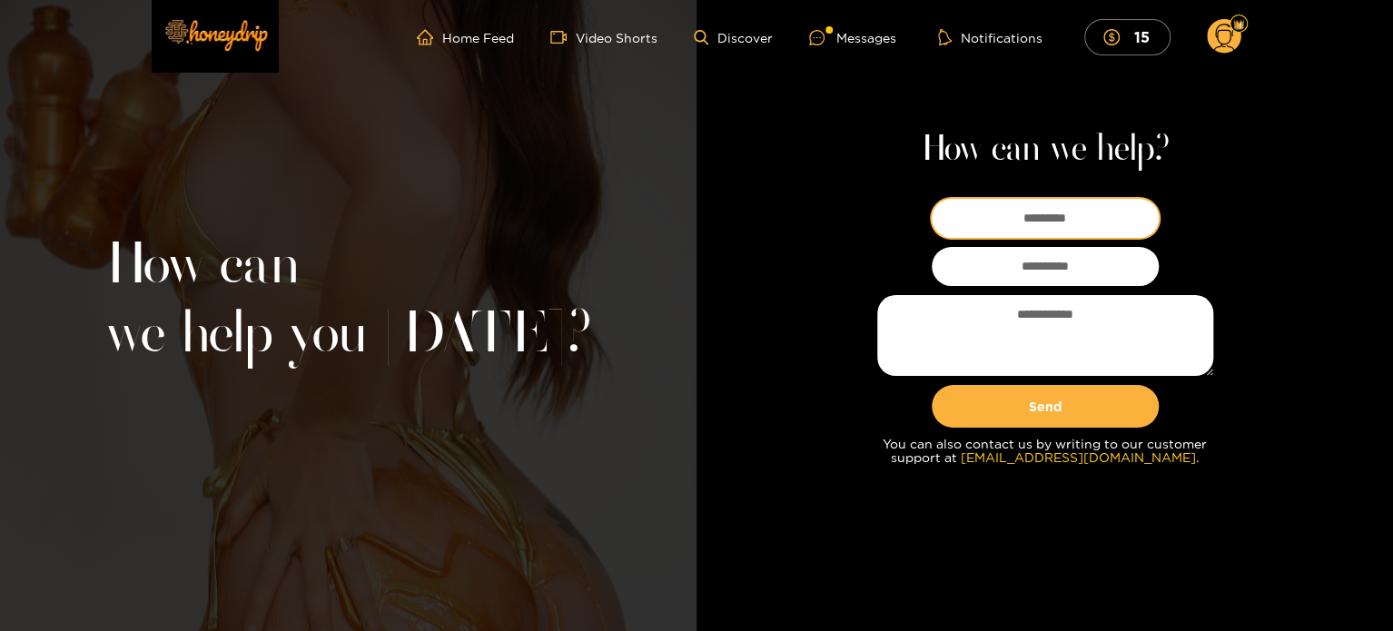
click at [1040, 221] on input at bounding box center [1045, 218] width 227 height 39
type input "*****"
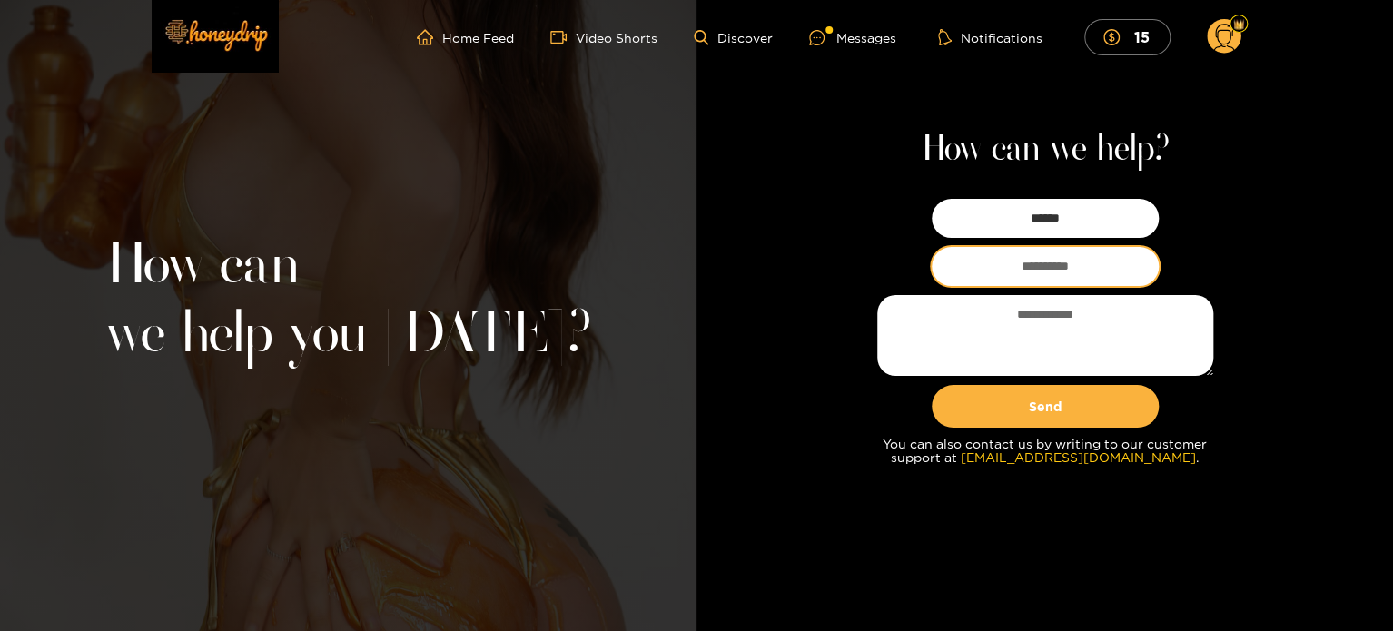
click at [1030, 264] on input "email" at bounding box center [1045, 266] width 227 height 39
type input "**********"
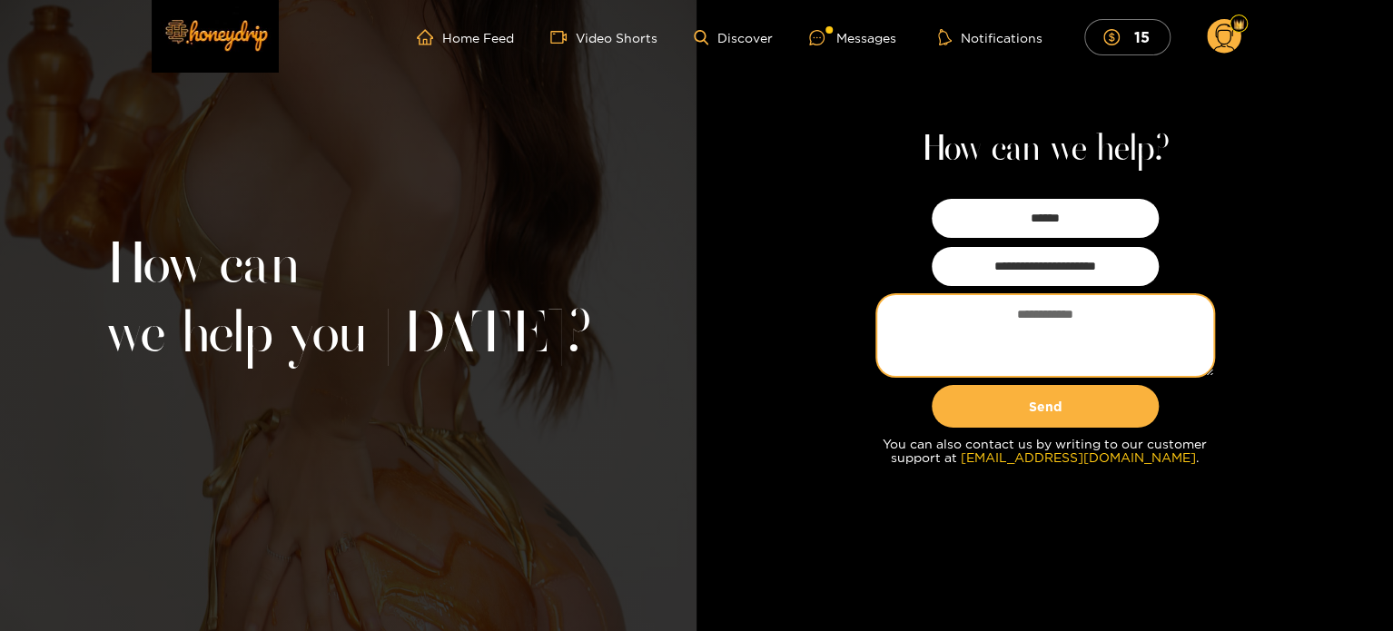
click at [1015, 312] on textarea at bounding box center [1045, 335] width 336 height 81
click at [978, 313] on textarea "**********" at bounding box center [1045, 335] width 336 height 81
click at [981, 331] on textarea "**********" at bounding box center [1045, 335] width 336 height 81
click at [1121, 315] on textarea "**********" at bounding box center [1045, 335] width 336 height 81
paste textarea "**********"
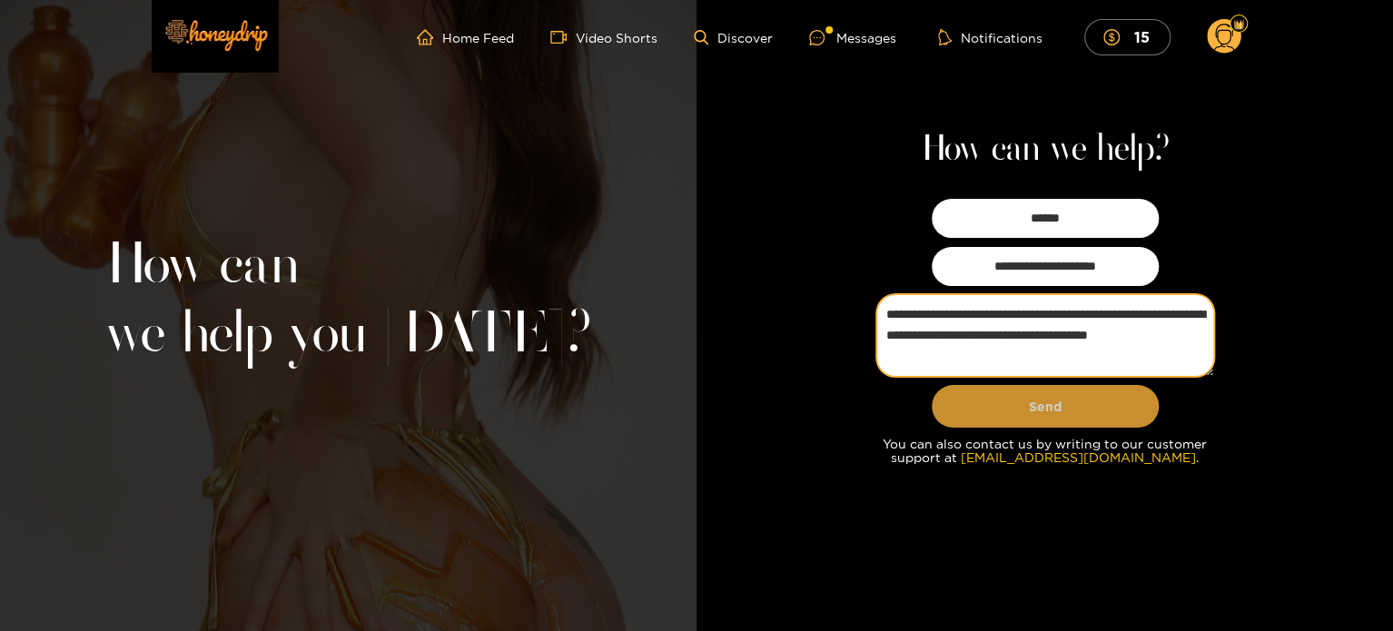
type textarea "**********"
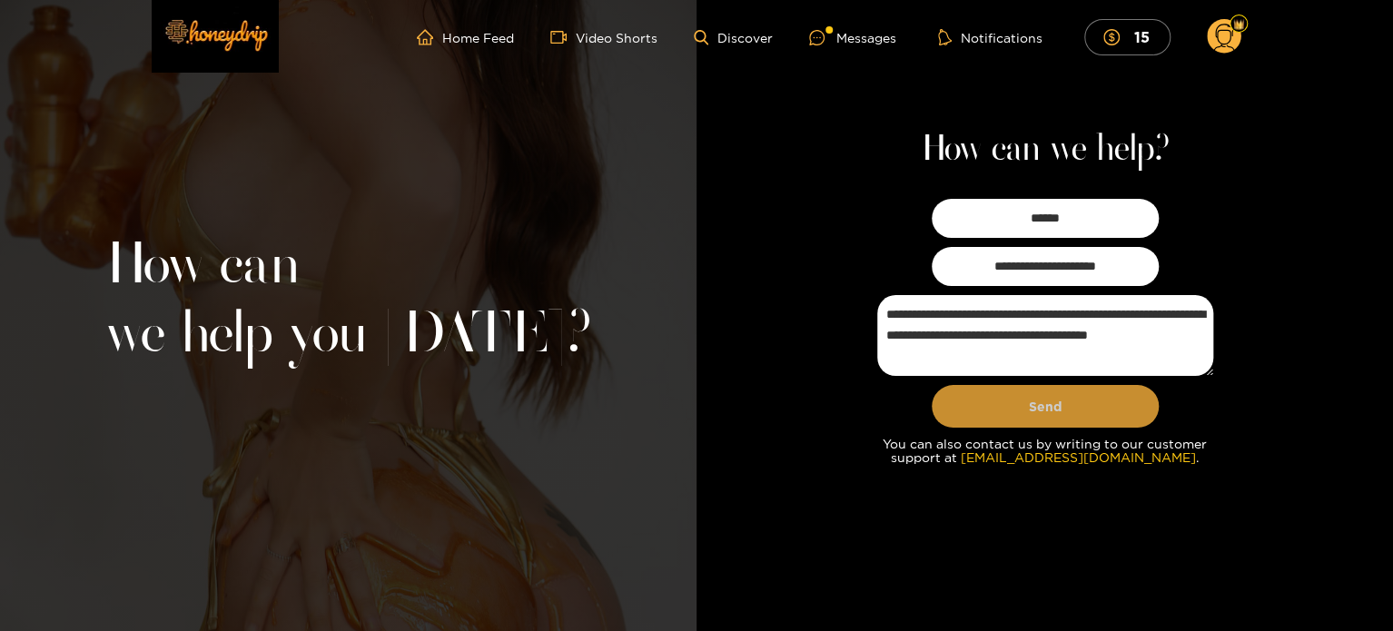
click at [1024, 410] on button "Send" at bounding box center [1045, 406] width 227 height 43
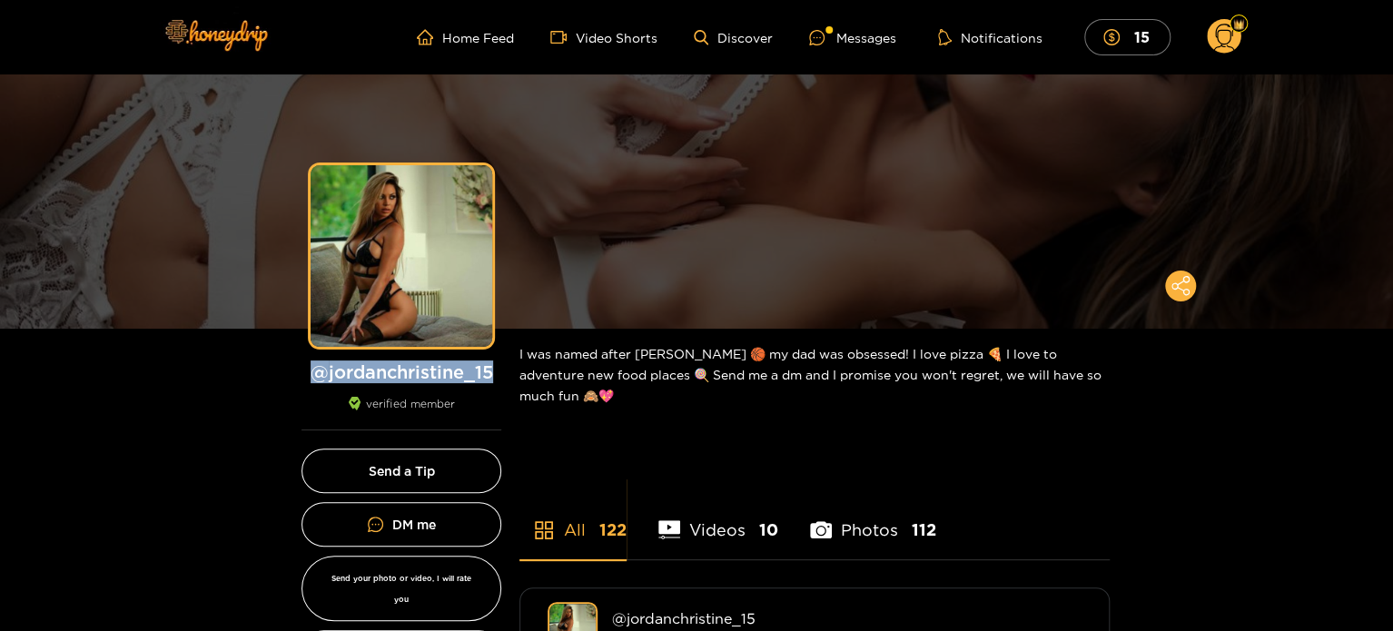
drag, startPoint x: 505, startPoint y: 375, endPoint x: 315, endPoint y: 373, distance: 189.8
click at [315, 373] on div "Preview @ jordanchristine_15 verified member" at bounding box center [401, 297] width 236 height 265
copy h1 "@ jordanchristine_15"
